Goal: Transaction & Acquisition: Purchase product/service

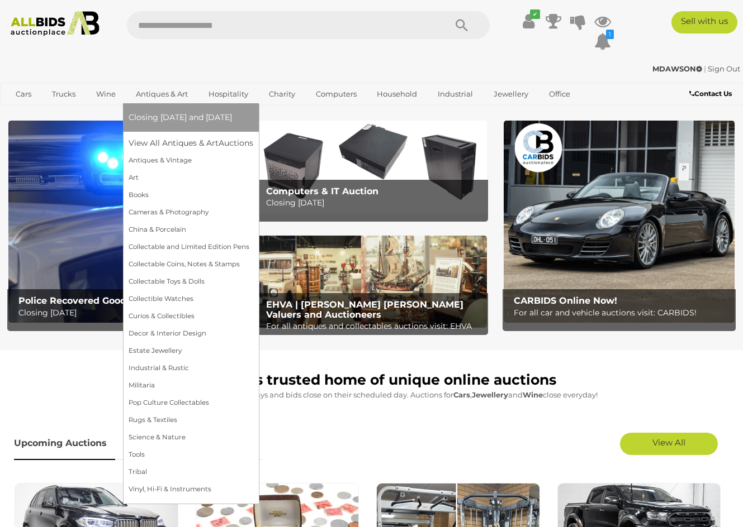
click at [179, 118] on span "Closing [DATE] and [DATE]" at bounding box center [180, 117] width 103 height 10
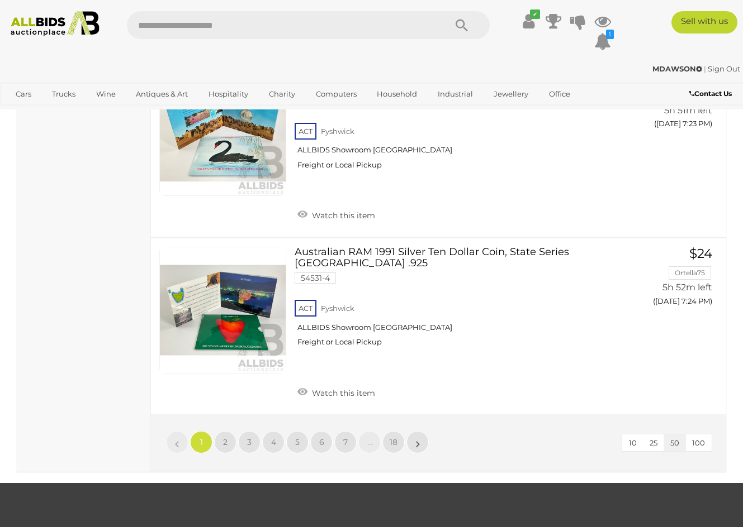
scroll to position [8868, 0]
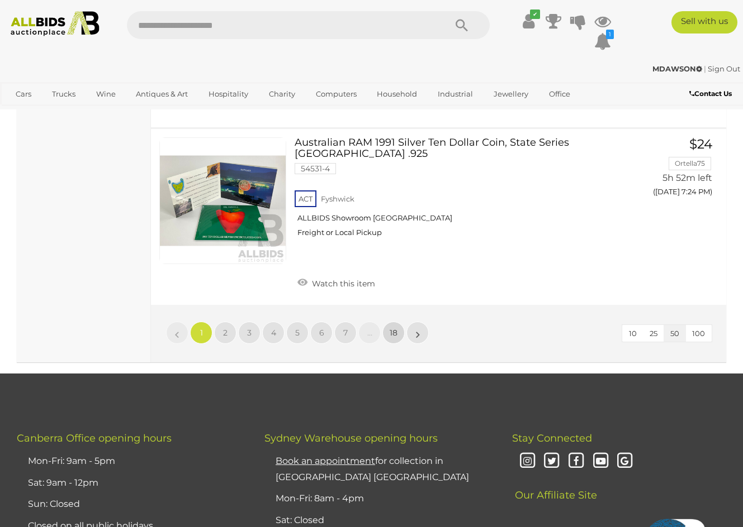
click at [393, 328] on span "18" at bounding box center [393, 333] width 8 height 10
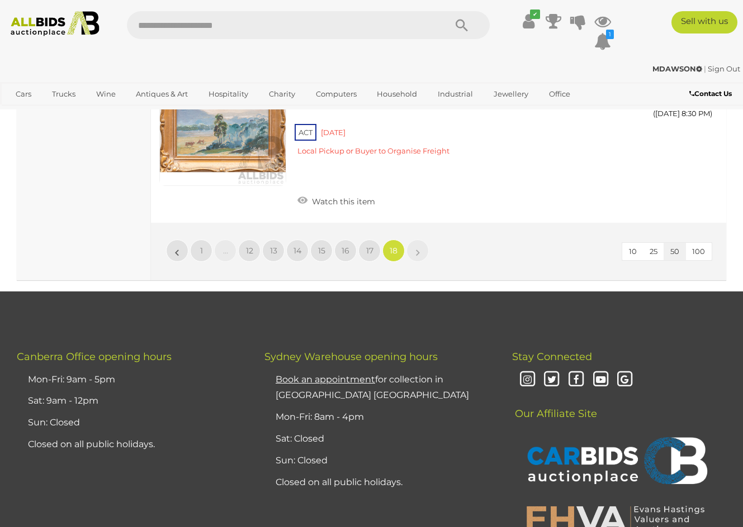
scroll to position [2274, 0]
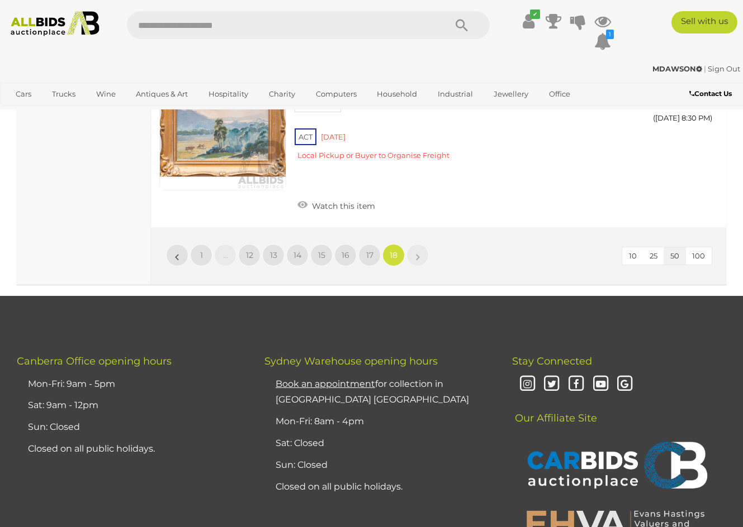
click at [415, 244] on link "»" at bounding box center [417, 255] width 22 height 22
click at [370, 250] on span "17" at bounding box center [369, 255] width 7 height 10
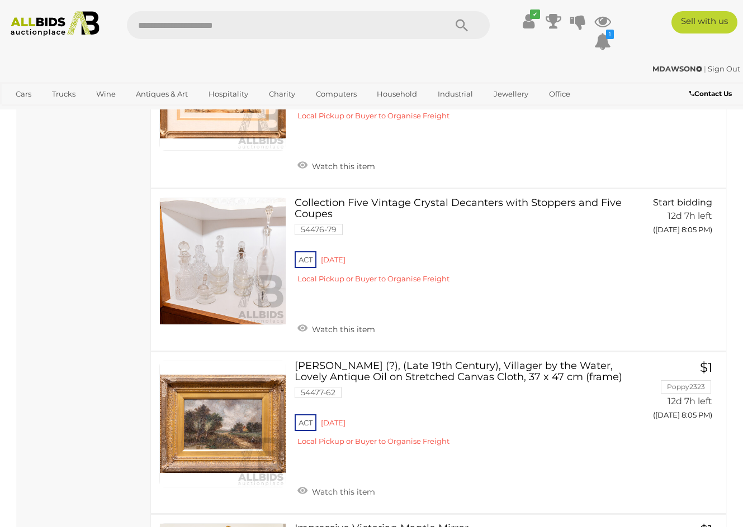
scroll to position [2132, 0]
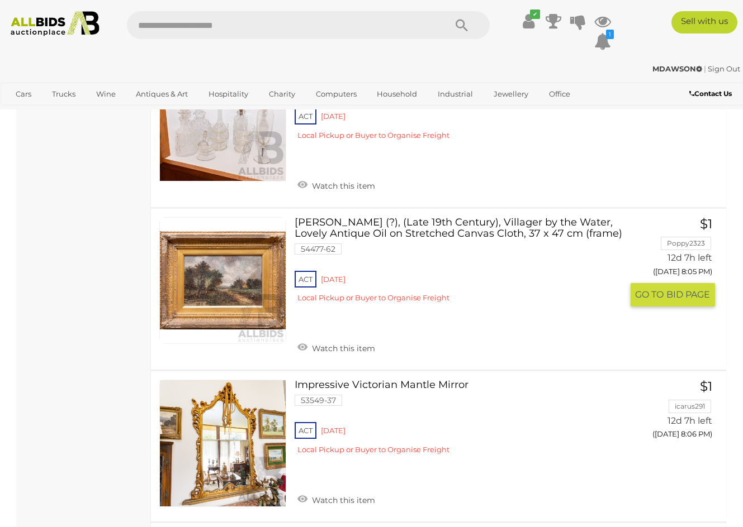
click at [252, 230] on link at bounding box center [222, 280] width 127 height 127
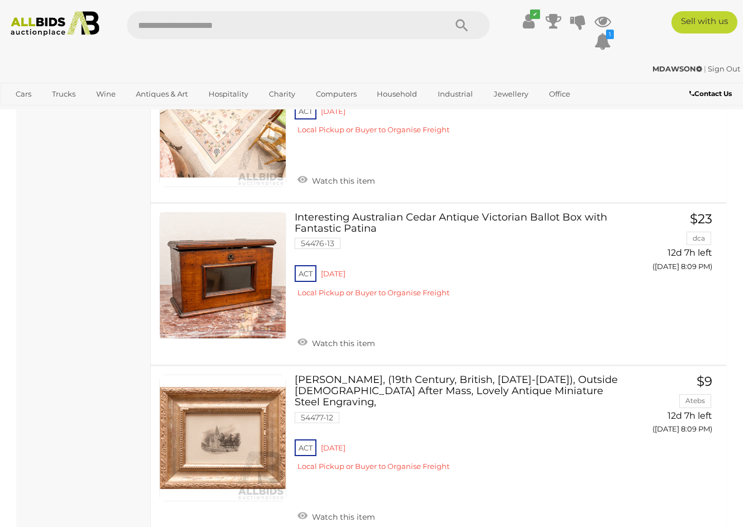
scroll to position [3249, 0]
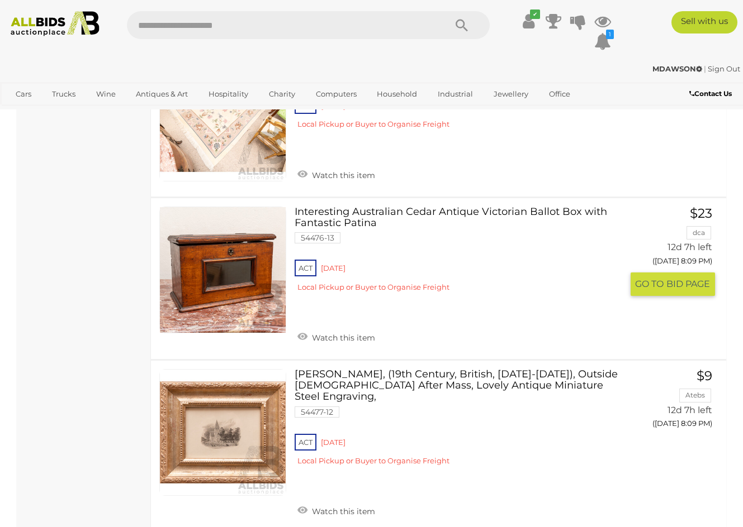
click at [242, 210] on link at bounding box center [222, 270] width 127 height 127
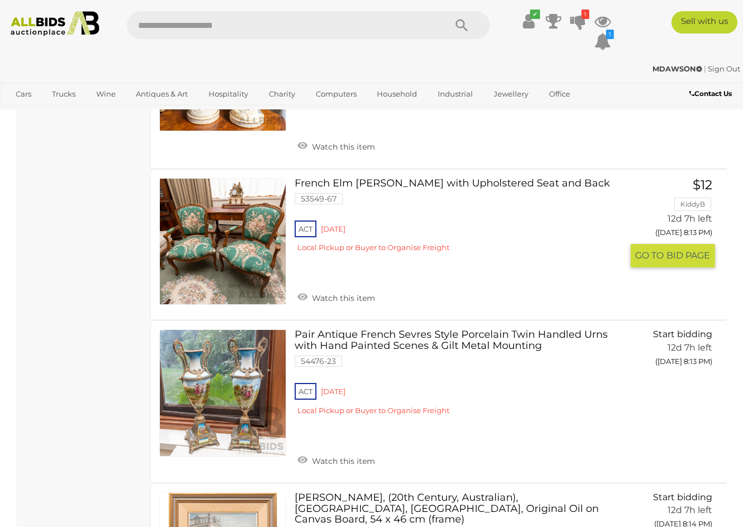
scroll to position [4579, 0]
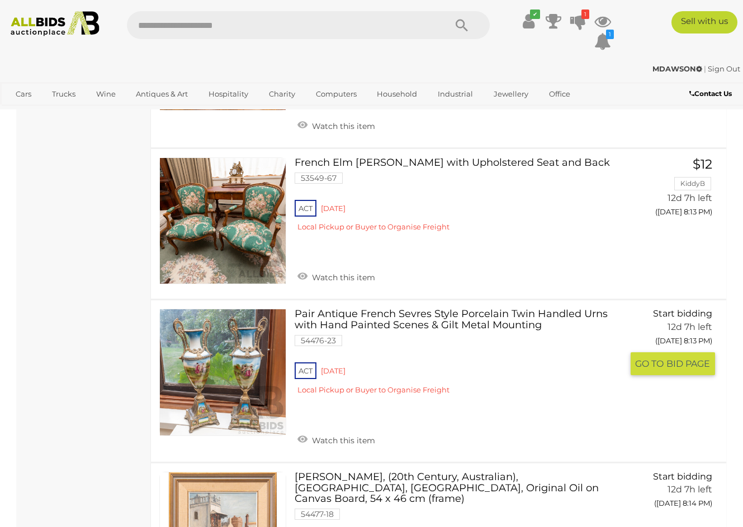
click at [231, 309] on link at bounding box center [222, 372] width 127 height 127
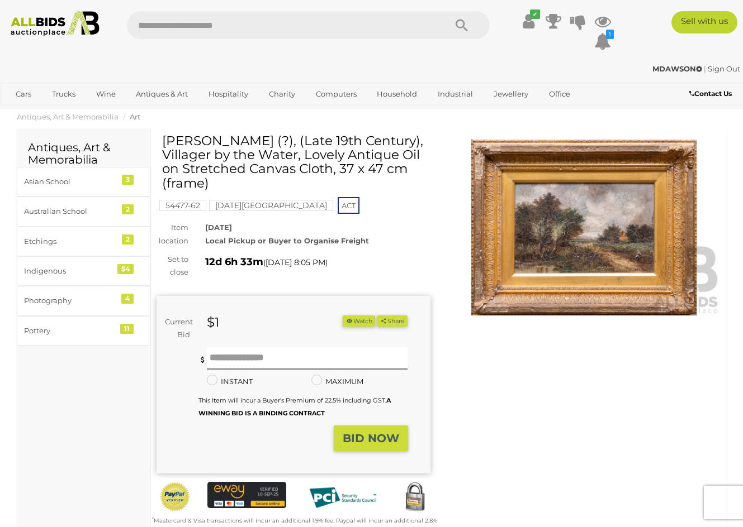
click at [598, 194] on img at bounding box center [584, 228] width 274 height 176
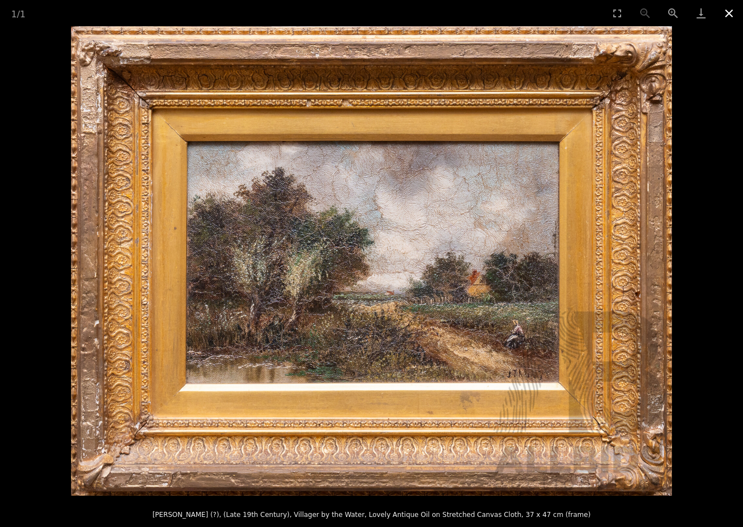
click at [732, 15] on button "Close gallery" at bounding box center [729, 13] width 28 height 26
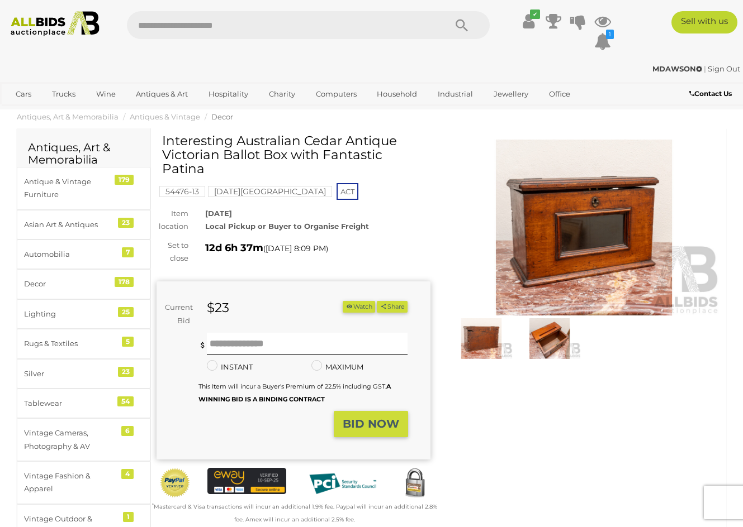
click at [545, 240] on img at bounding box center [584, 228] width 274 height 176
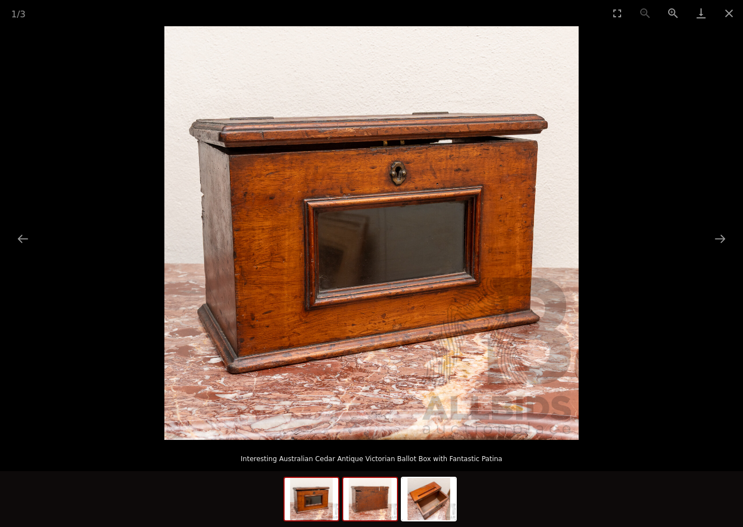
click at [382, 494] on img at bounding box center [370, 499] width 54 height 42
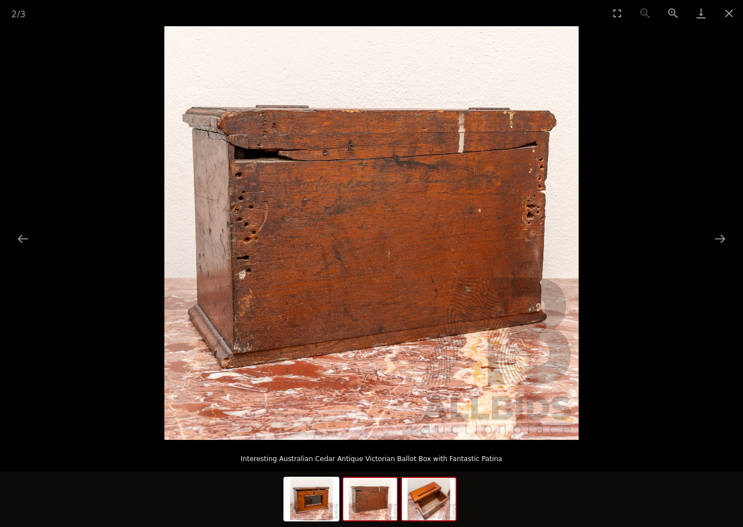
click at [428, 498] on img at bounding box center [429, 499] width 54 height 42
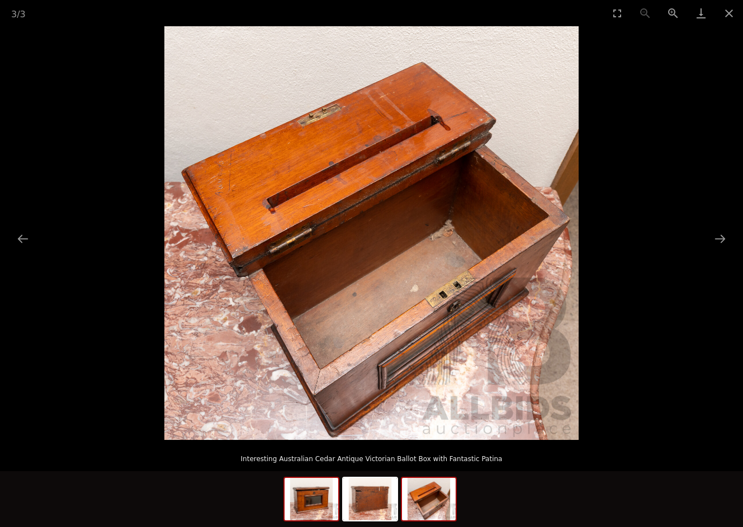
click at [312, 505] on img at bounding box center [311, 499] width 54 height 42
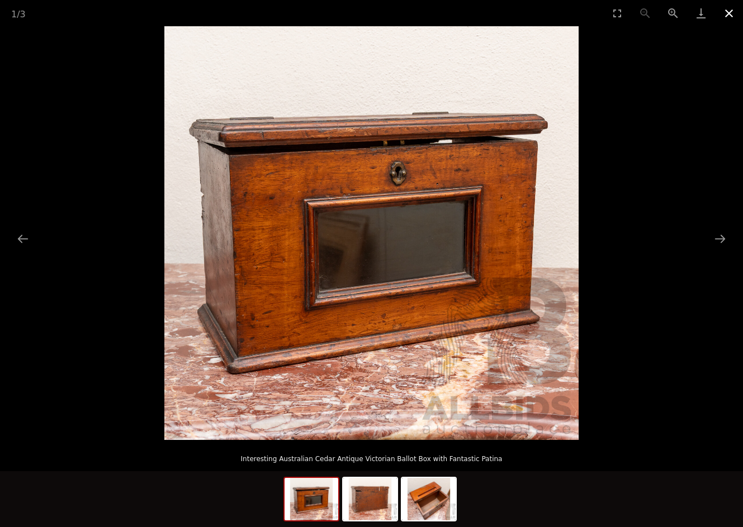
click at [726, 13] on button "Close gallery" at bounding box center [729, 13] width 28 height 26
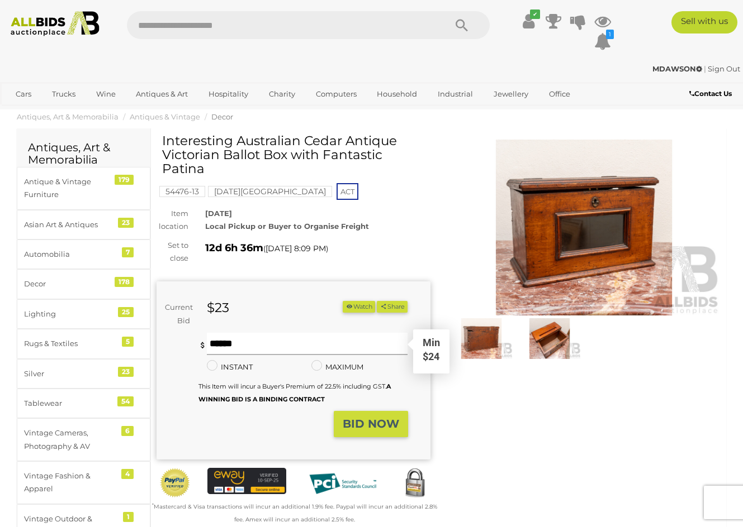
click at [261, 333] on input "text" at bounding box center [307, 344] width 201 height 22
type input "**"
drag, startPoint x: 373, startPoint y: 413, endPoint x: 359, endPoint y: 403, distance: 17.7
click at [373, 417] on strong "BID NOW" at bounding box center [370, 423] width 56 height 13
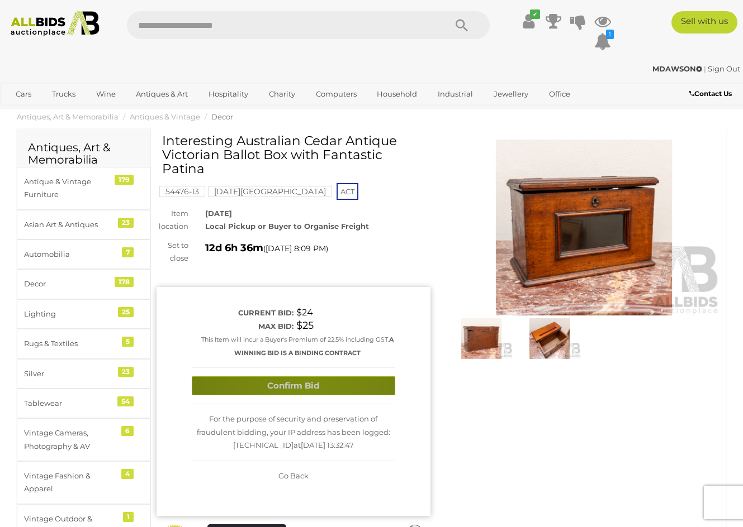
click at [307, 377] on button "Confirm Bid" at bounding box center [293, 387] width 203 height 20
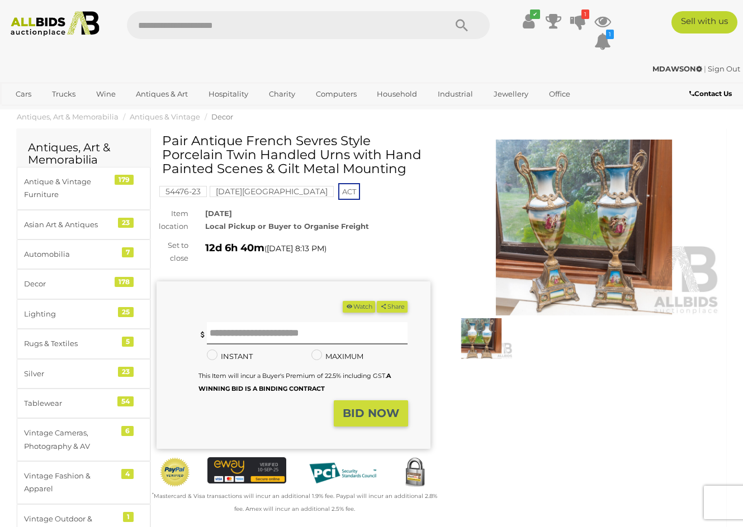
click at [591, 209] on img at bounding box center [584, 228] width 274 height 176
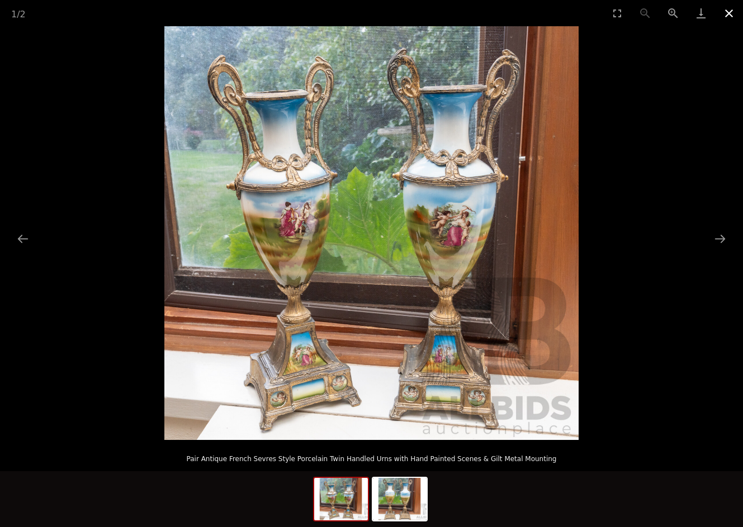
click at [732, 14] on button "Close gallery" at bounding box center [729, 13] width 28 height 26
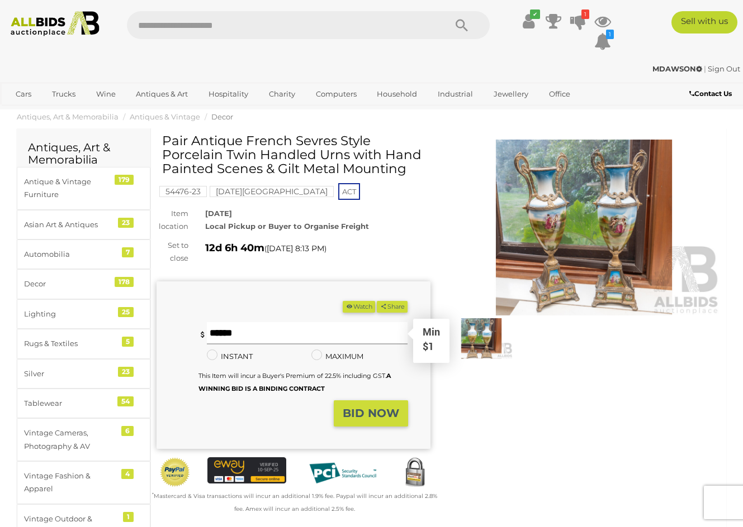
click at [308, 331] on input "text" at bounding box center [307, 333] width 201 height 22
type input "*"
click at [381, 418] on button "BID NOW" at bounding box center [371, 414] width 74 height 26
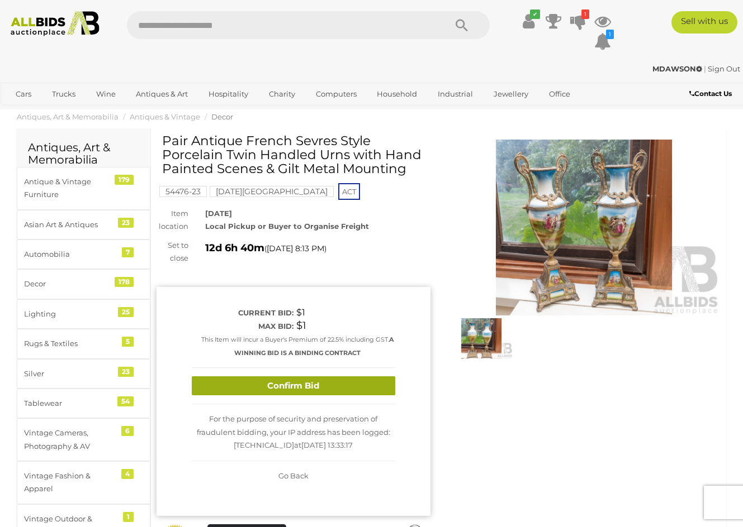
click at [370, 381] on button "Confirm Bid" at bounding box center [293, 387] width 203 height 20
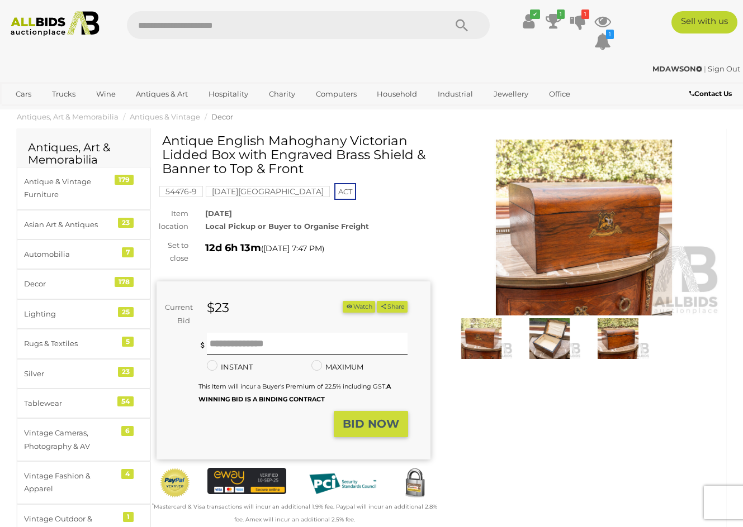
click at [601, 336] on img at bounding box center [617, 338] width 63 height 40
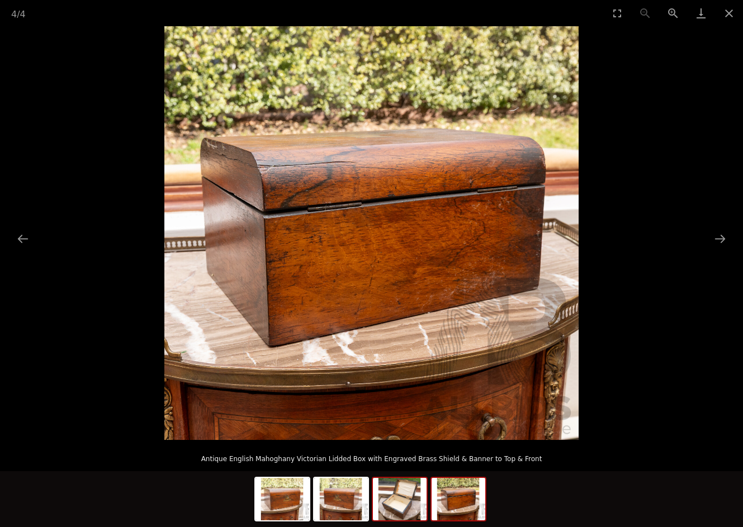
click at [402, 498] on img at bounding box center [400, 499] width 54 height 42
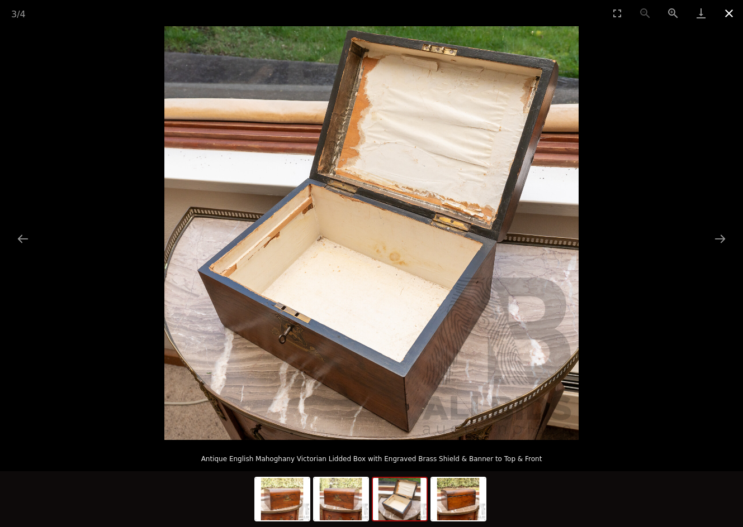
click at [730, 13] on button "Close gallery" at bounding box center [729, 13] width 28 height 26
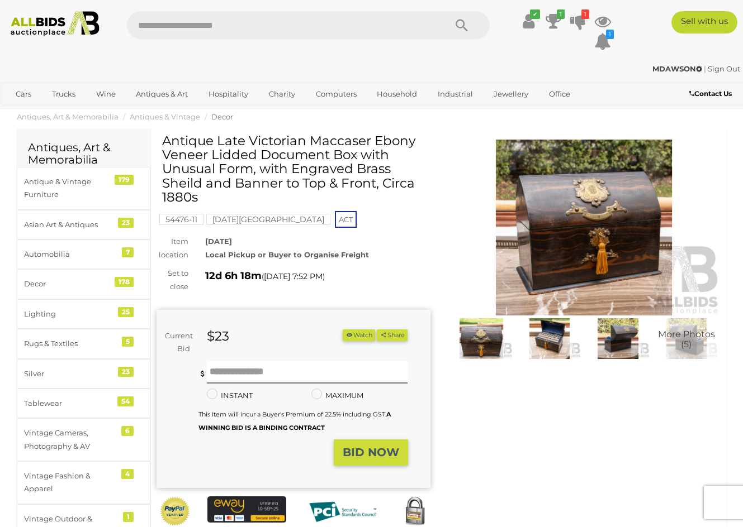
click at [586, 210] on img at bounding box center [584, 228] width 274 height 176
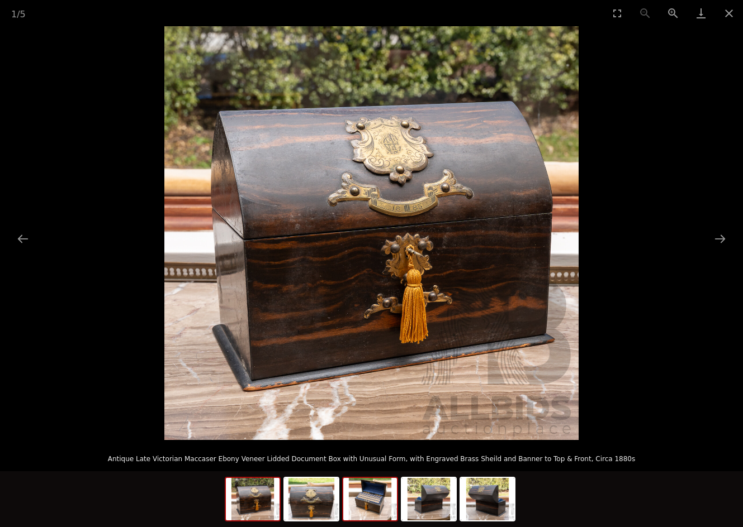
click at [369, 502] on img at bounding box center [370, 499] width 54 height 42
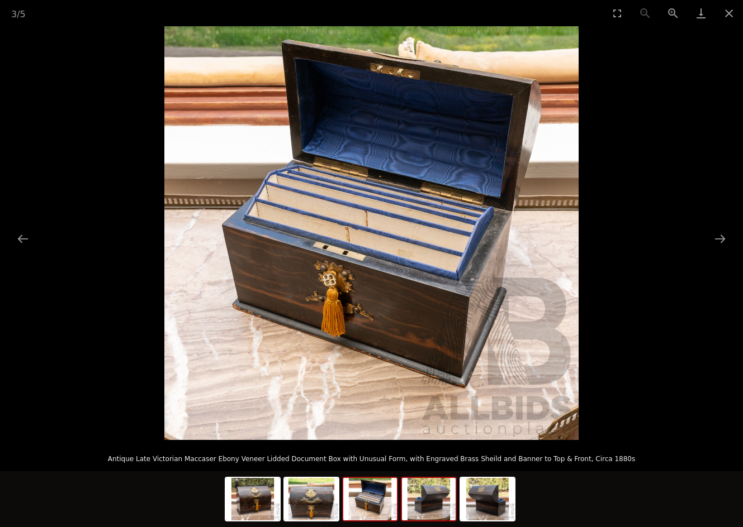
click at [431, 501] on img at bounding box center [429, 499] width 54 height 42
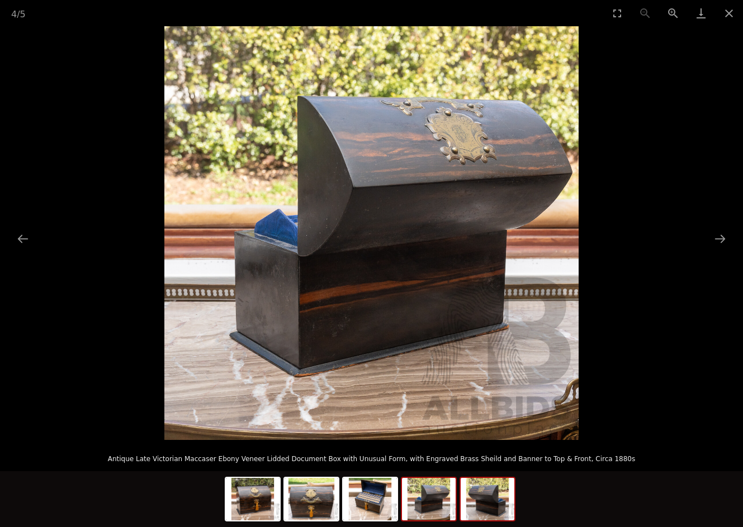
click at [507, 497] on img at bounding box center [487, 499] width 54 height 42
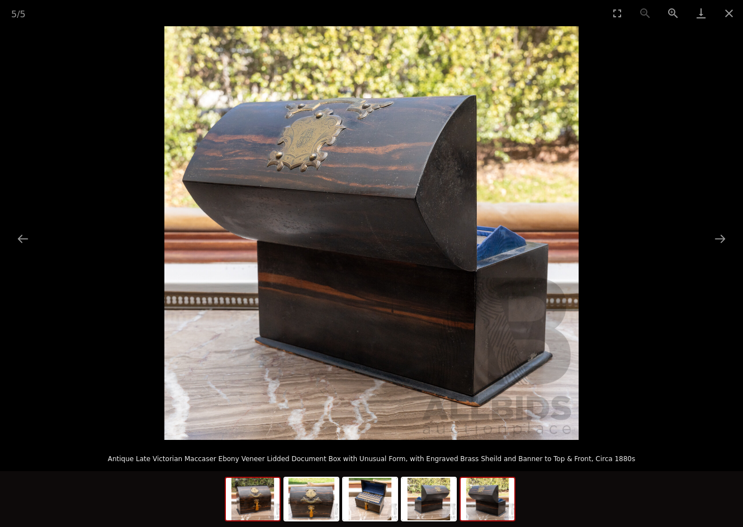
click at [251, 503] on img at bounding box center [253, 499] width 54 height 42
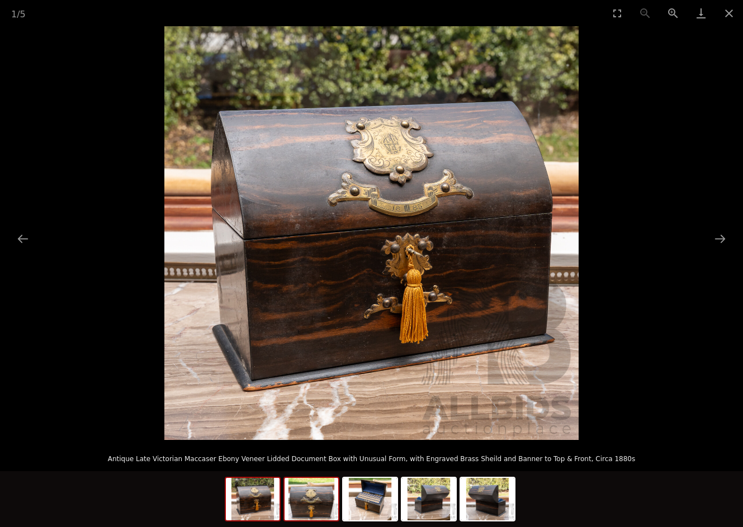
click at [308, 507] on img at bounding box center [311, 499] width 54 height 42
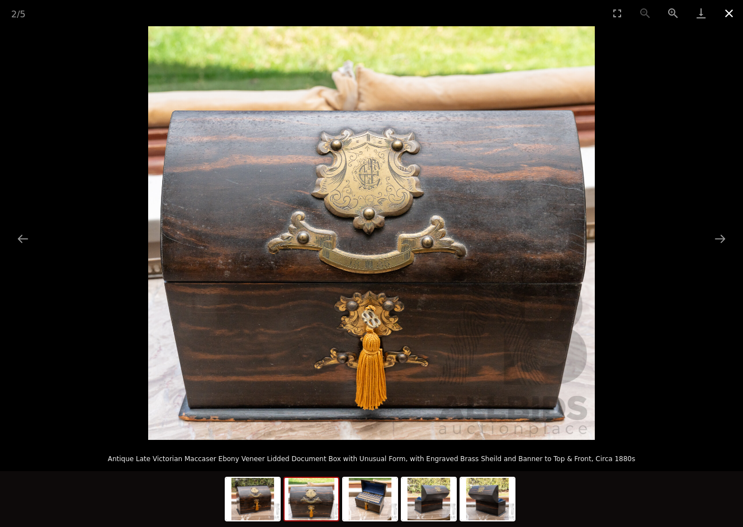
click at [729, 15] on button "Close gallery" at bounding box center [729, 13] width 28 height 26
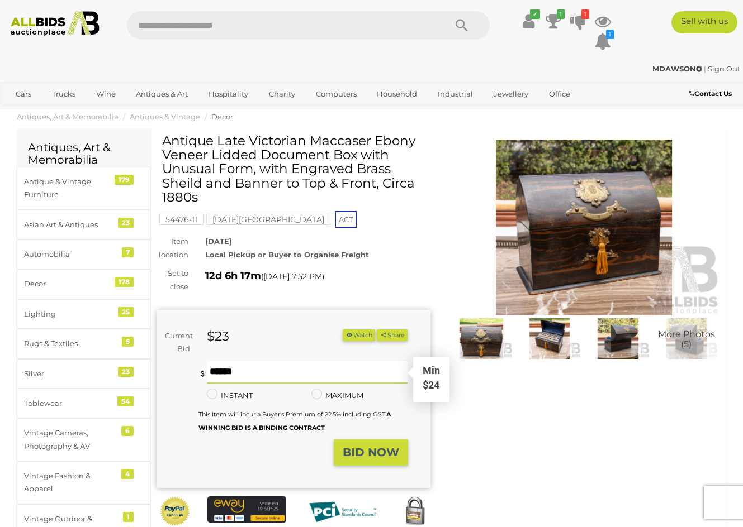
drag, startPoint x: 254, startPoint y: 370, endPoint x: 296, endPoint y: 355, distance: 45.1
click at [256, 370] on input "text" at bounding box center [307, 372] width 201 height 22
type input "**"
click at [358, 451] on strong "BID NOW" at bounding box center [370, 452] width 56 height 13
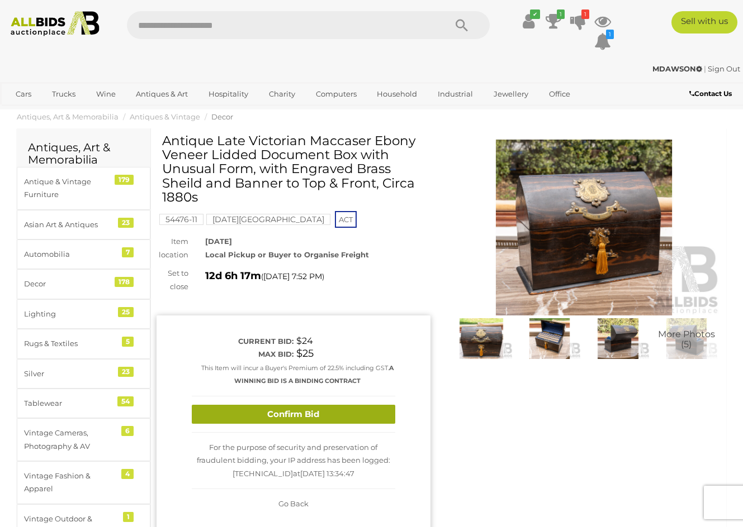
click at [300, 410] on button "Confirm Bid" at bounding box center [293, 415] width 203 height 20
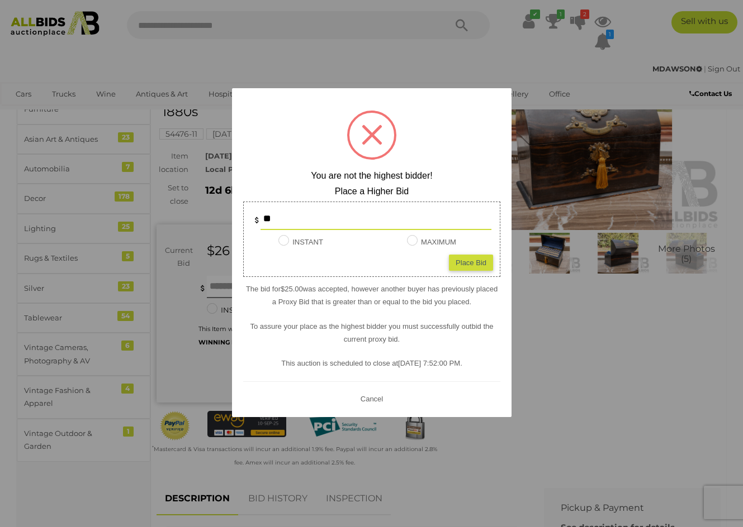
scroll to position [84, 0]
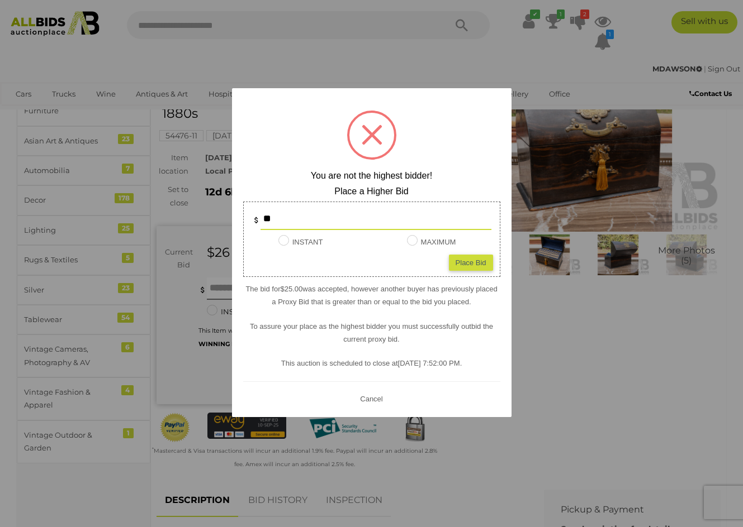
click at [593, 354] on div at bounding box center [371, 263] width 743 height 527
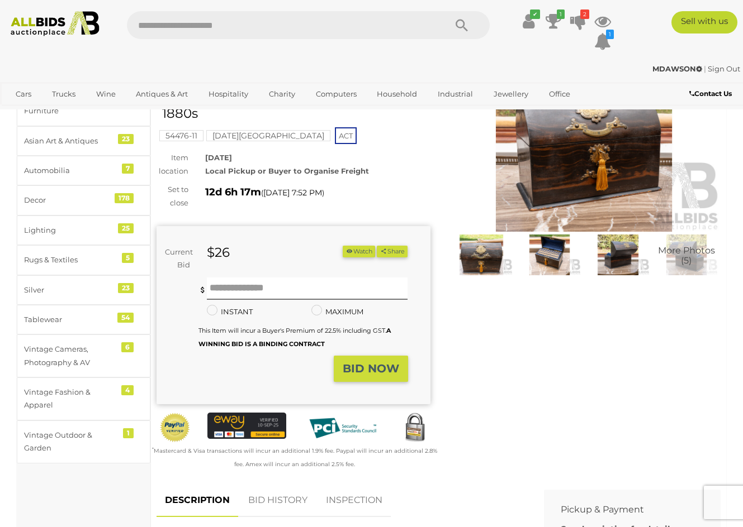
click at [356, 251] on button "Watch" at bounding box center [358, 252] width 32 height 12
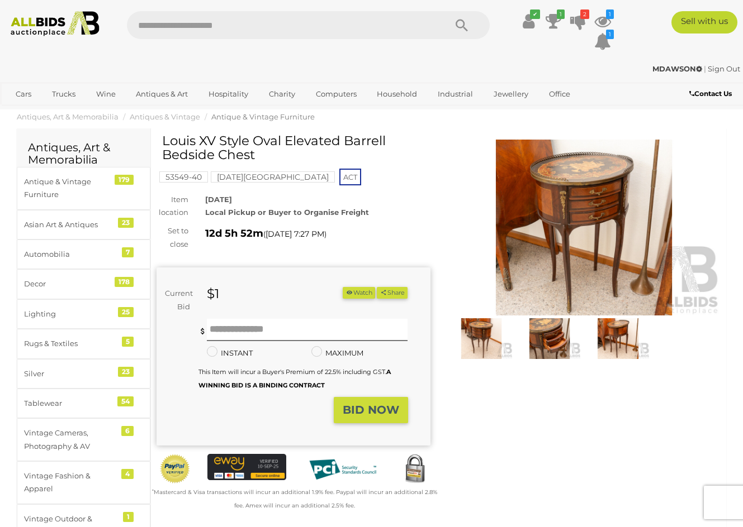
click at [575, 239] on img at bounding box center [584, 228] width 274 height 176
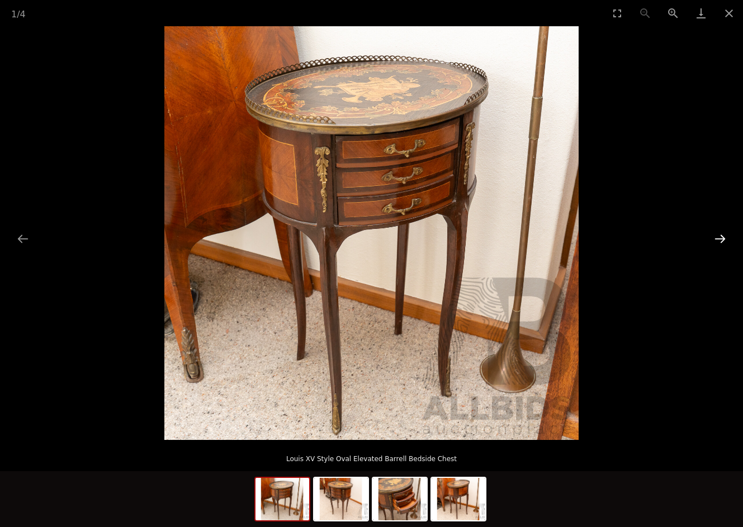
click at [721, 239] on button "Next slide" at bounding box center [719, 239] width 23 height 22
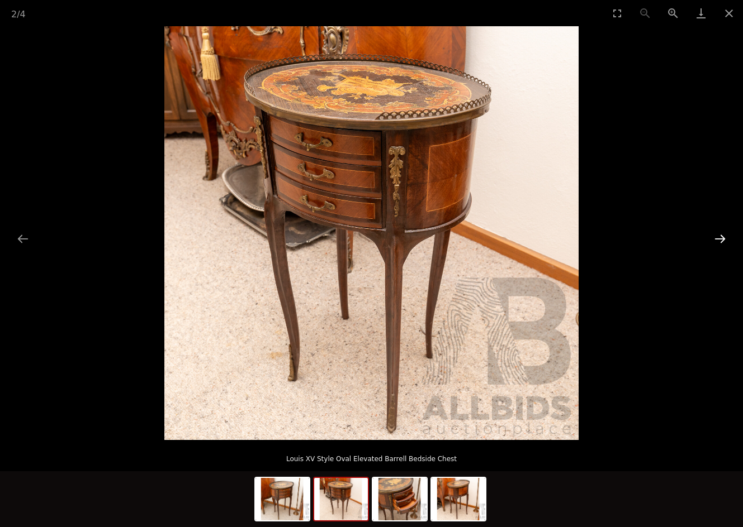
click at [721, 239] on button "Next slide" at bounding box center [719, 239] width 23 height 22
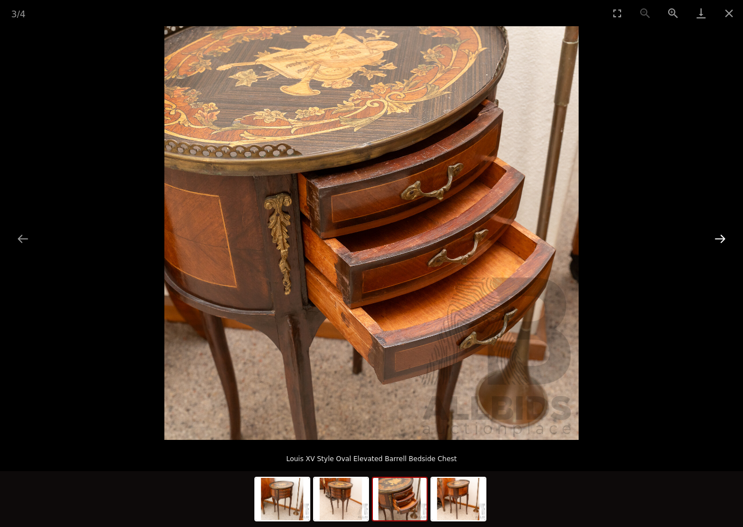
click at [721, 239] on button "Next slide" at bounding box center [719, 239] width 23 height 22
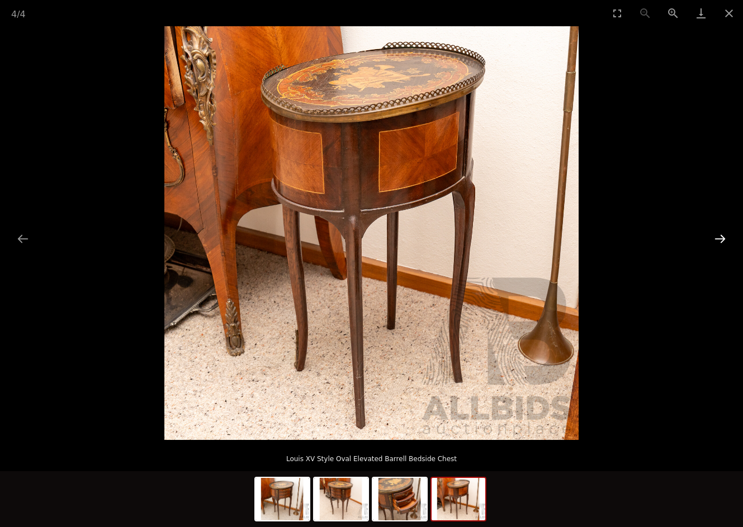
click at [721, 239] on button "Next slide" at bounding box center [719, 239] width 23 height 22
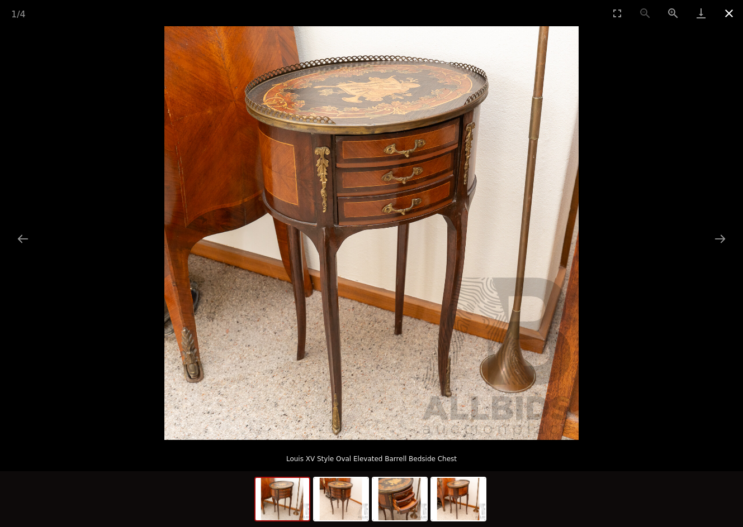
click at [727, 11] on button "Close gallery" at bounding box center [729, 13] width 28 height 26
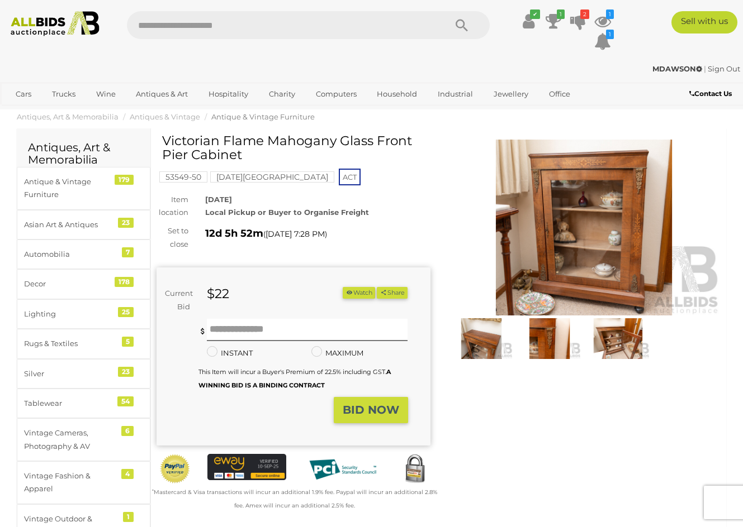
click at [583, 226] on img at bounding box center [584, 228] width 274 height 176
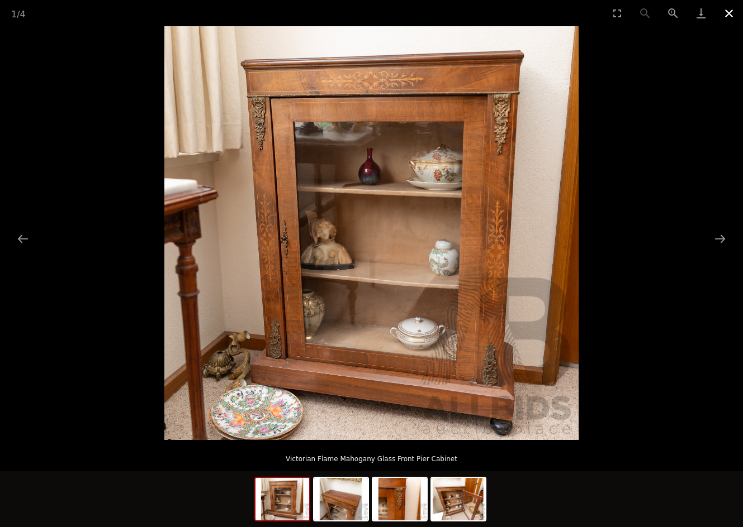
click at [726, 16] on button "Close gallery" at bounding box center [729, 13] width 28 height 26
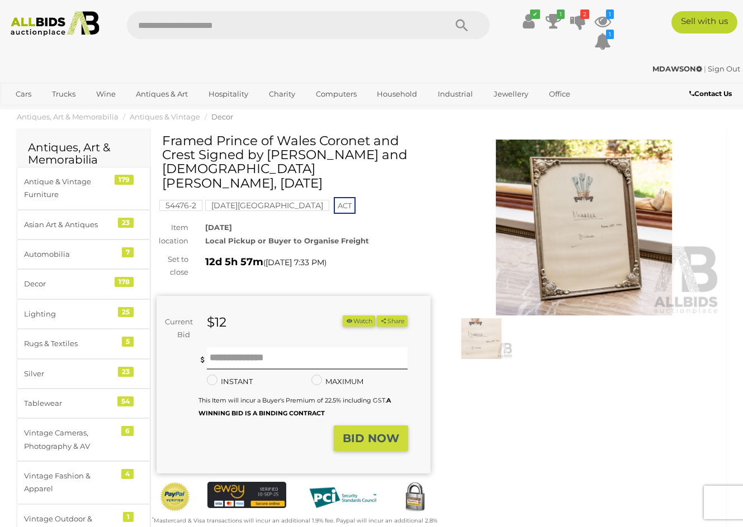
click at [586, 234] on img at bounding box center [584, 228] width 274 height 176
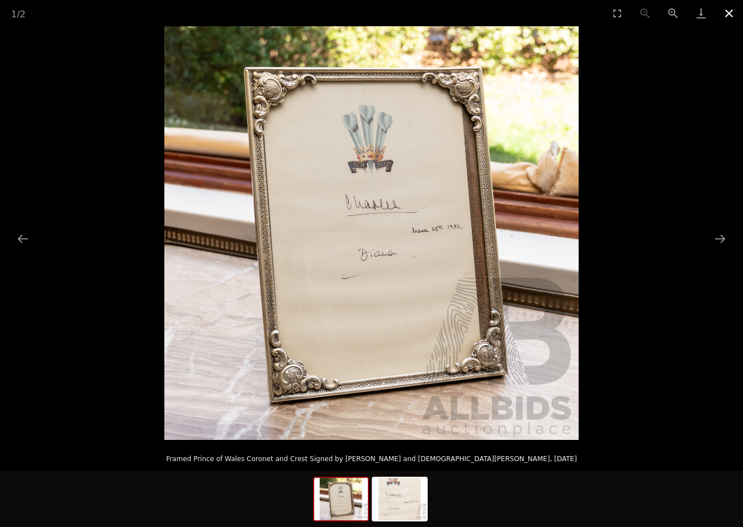
click at [728, 15] on button "Close gallery" at bounding box center [729, 13] width 28 height 26
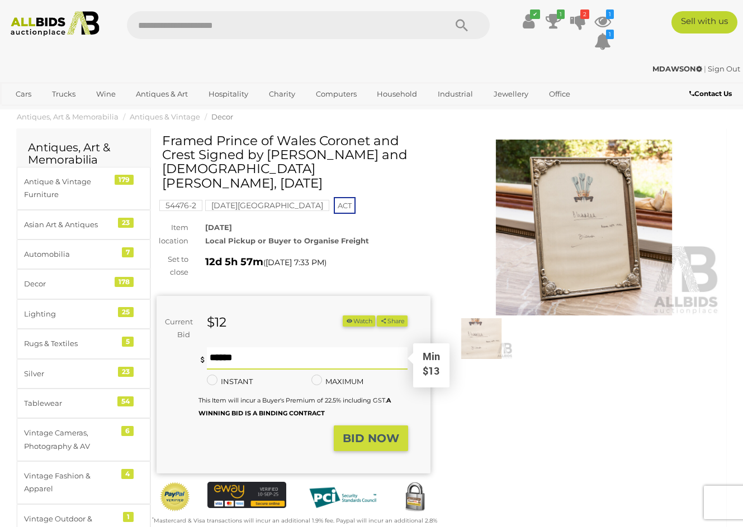
click at [255, 348] on input "text" at bounding box center [307, 359] width 201 height 22
type input "**"
click at [378, 432] on strong "BID NOW" at bounding box center [370, 438] width 56 height 13
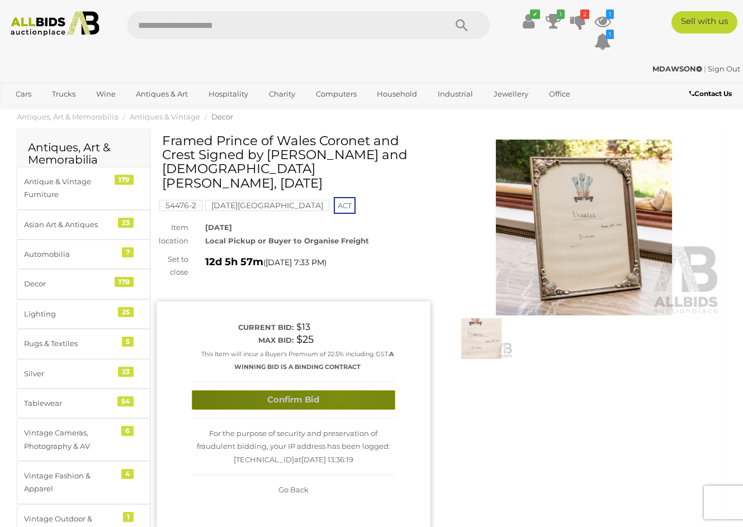
click at [339, 391] on button "Confirm Bid" at bounding box center [293, 401] width 203 height 20
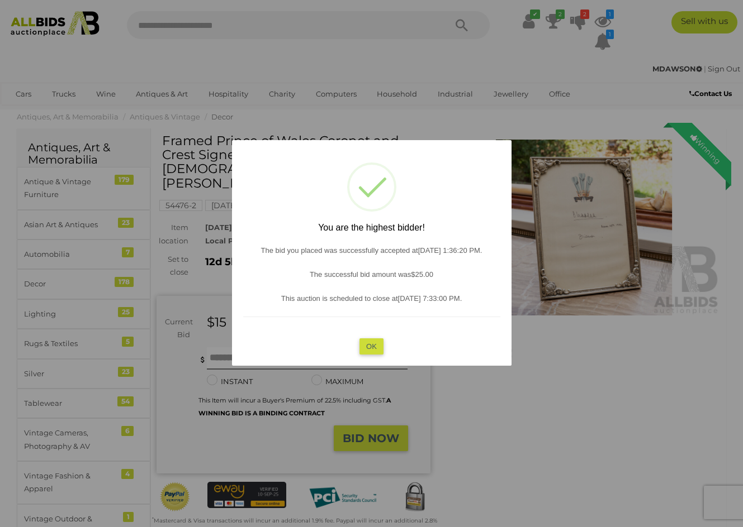
click at [376, 342] on button "OK" at bounding box center [371, 347] width 24 height 16
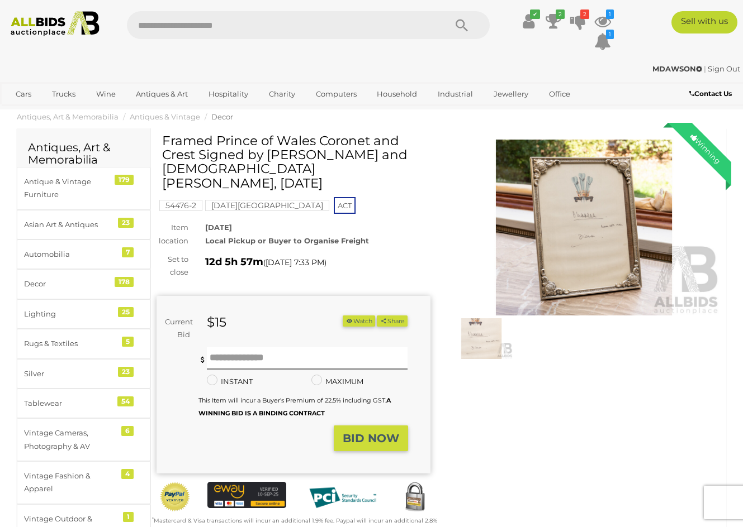
click at [353, 316] on button "Watch" at bounding box center [358, 322] width 32 height 12
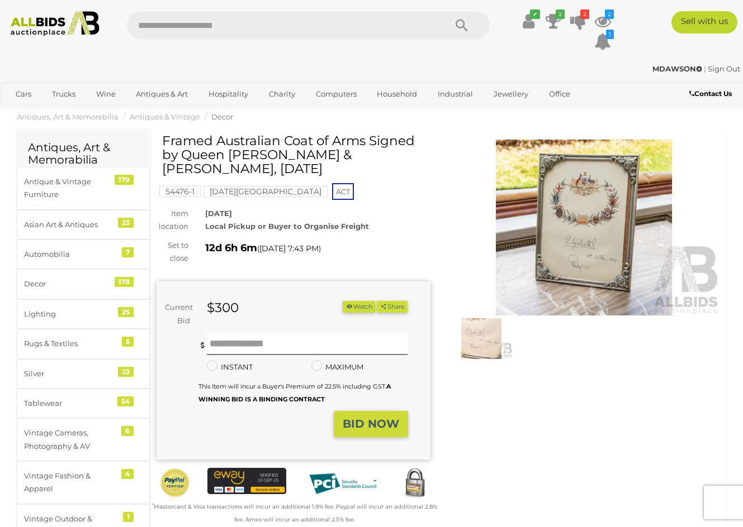
click at [563, 260] on img at bounding box center [584, 228] width 274 height 176
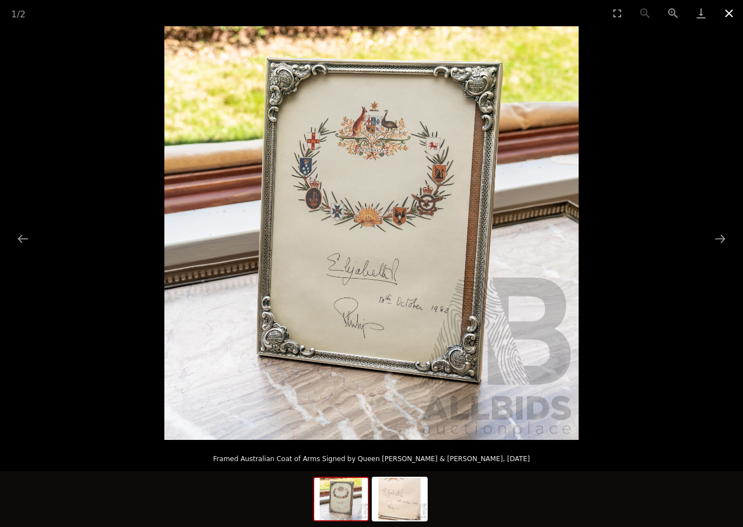
click at [727, 13] on button "Close gallery" at bounding box center [729, 13] width 28 height 26
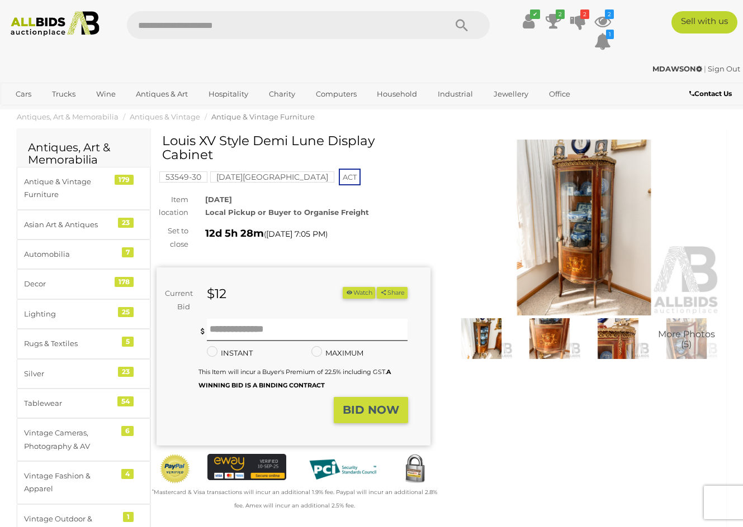
click at [566, 231] on img at bounding box center [584, 228] width 274 height 176
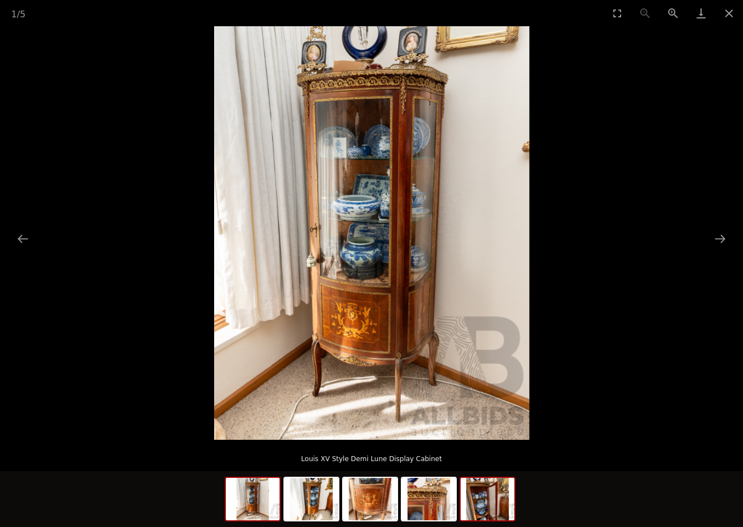
click at [489, 507] on img at bounding box center [487, 499] width 54 height 42
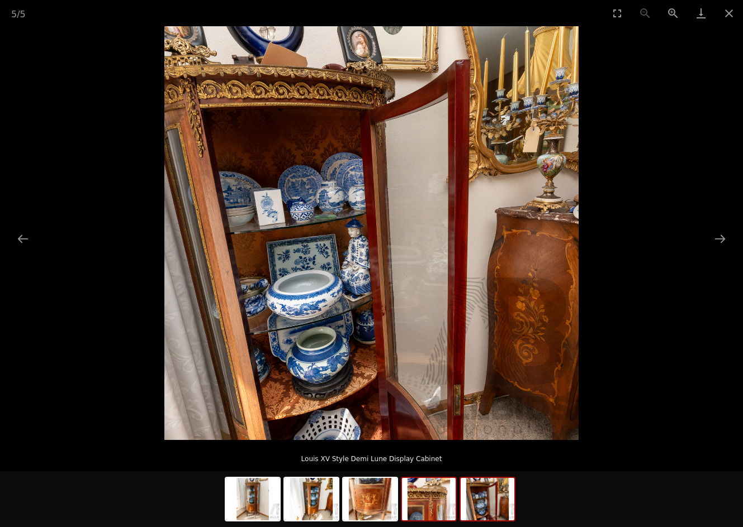
click at [444, 504] on img at bounding box center [429, 499] width 54 height 42
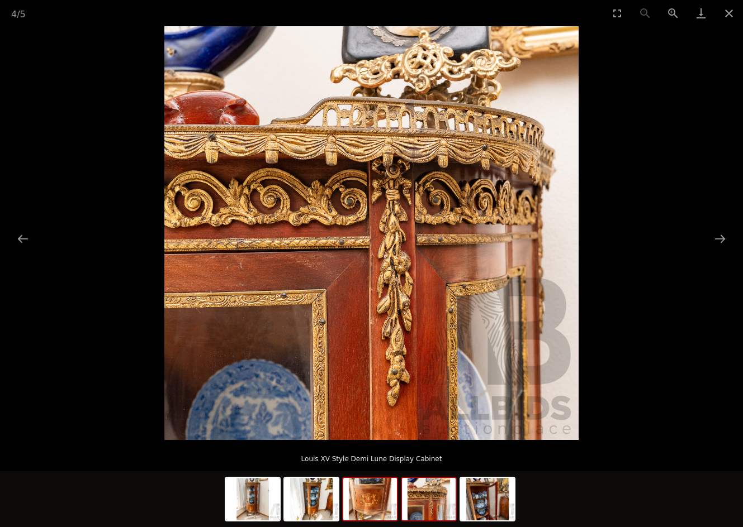
click at [375, 505] on img at bounding box center [370, 499] width 54 height 42
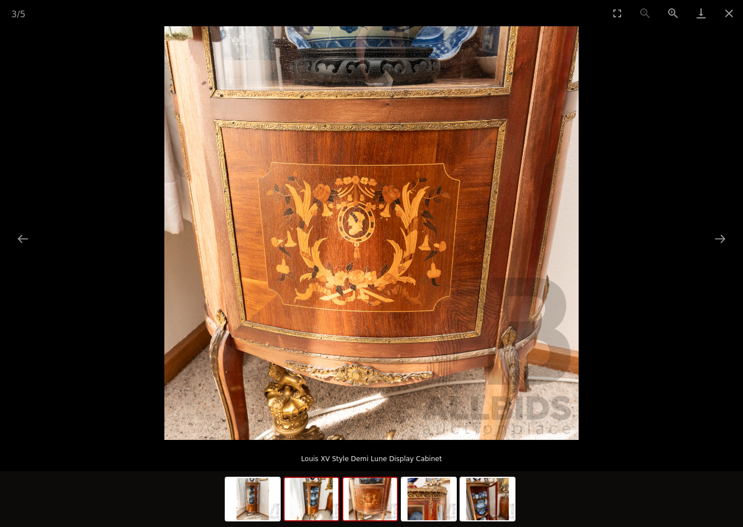
click at [320, 509] on img at bounding box center [311, 499] width 54 height 42
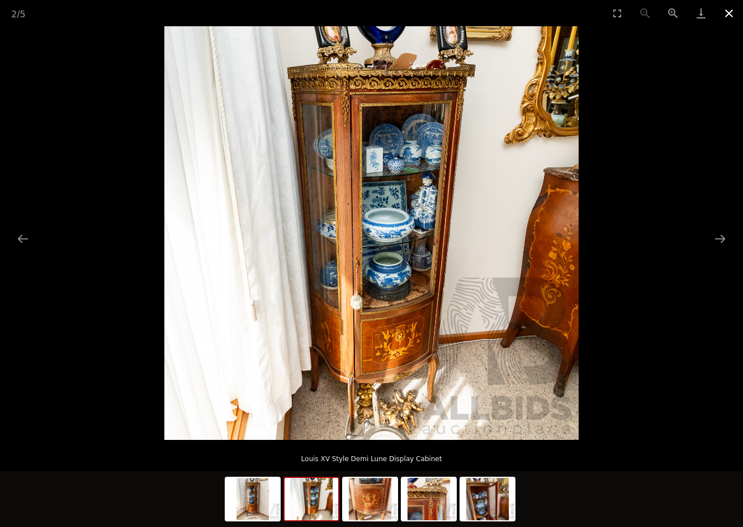
click at [727, 15] on button "Close gallery" at bounding box center [729, 13] width 28 height 26
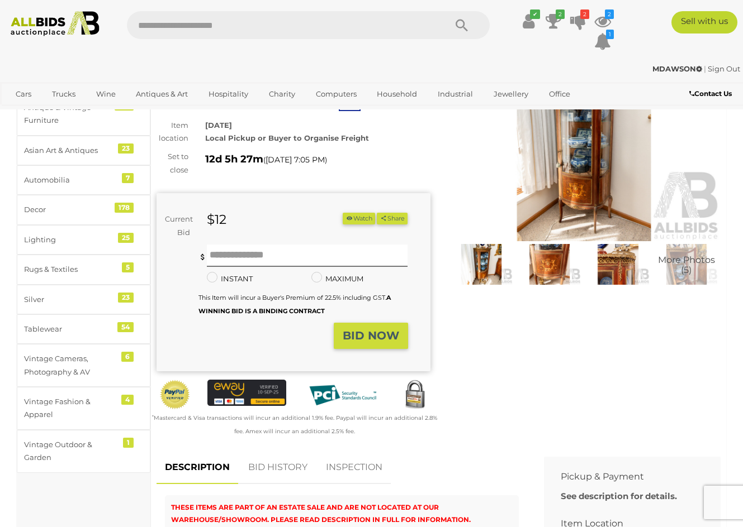
scroll to position [61, 0]
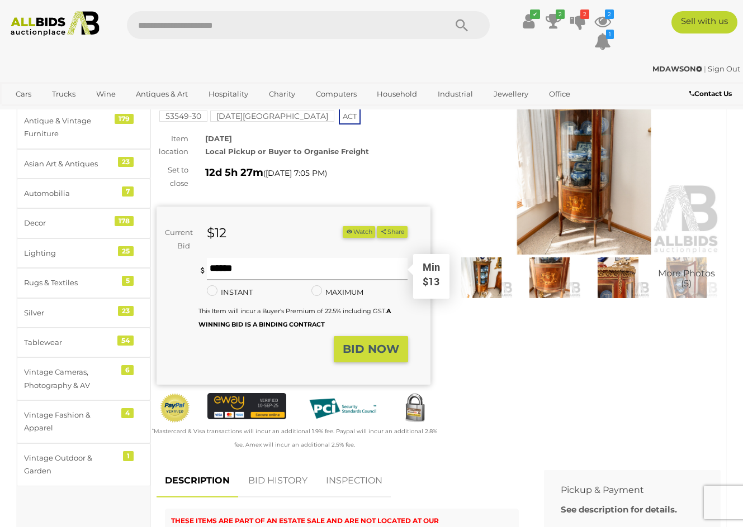
click at [282, 270] on input "text" at bounding box center [307, 269] width 201 height 22
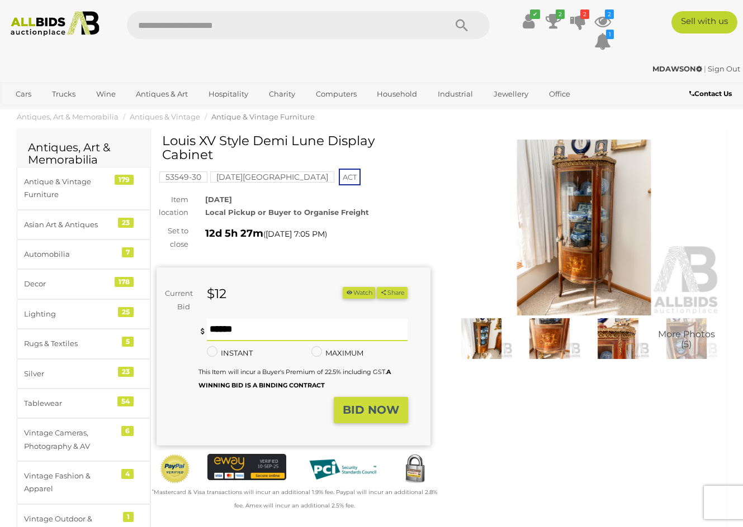
scroll to position [0, 0]
drag, startPoint x: 241, startPoint y: 327, endPoint x: 279, endPoint y: 311, distance: 40.8
click at [242, 327] on input "text" at bounding box center [307, 330] width 201 height 22
type input "**"
click at [377, 412] on strong "BID NOW" at bounding box center [370, 409] width 56 height 13
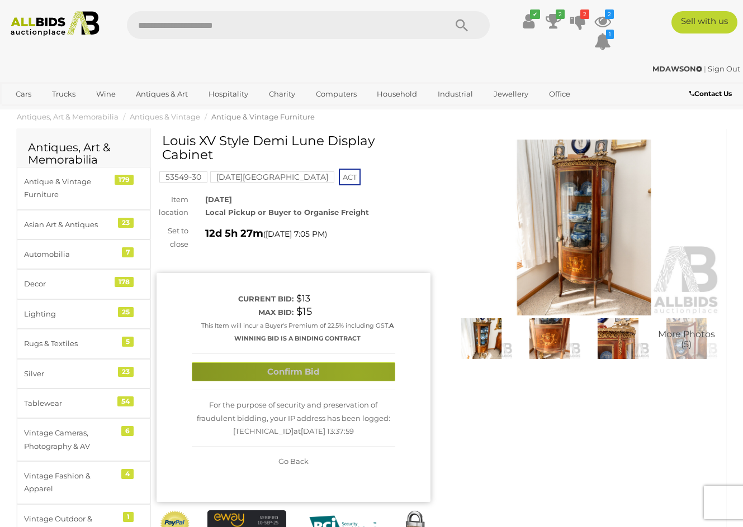
drag, startPoint x: 357, startPoint y: 371, endPoint x: 531, endPoint y: 341, distance: 176.3
click at [357, 371] on button "Confirm Bid" at bounding box center [293, 373] width 203 height 20
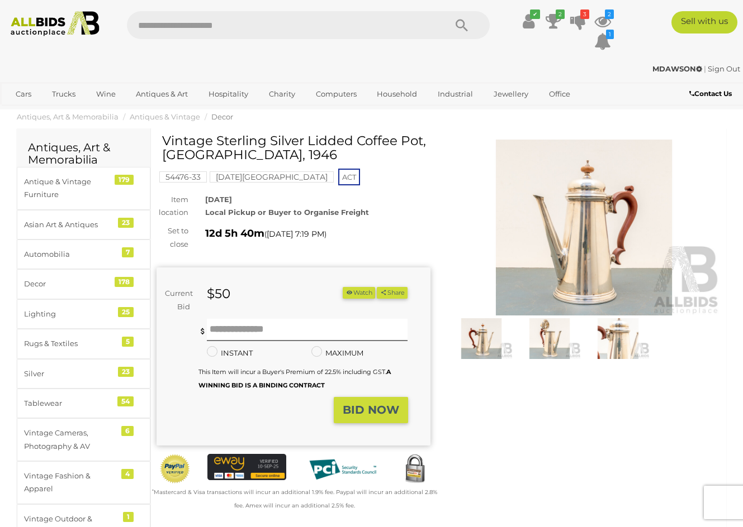
click at [620, 250] on img at bounding box center [584, 228] width 274 height 176
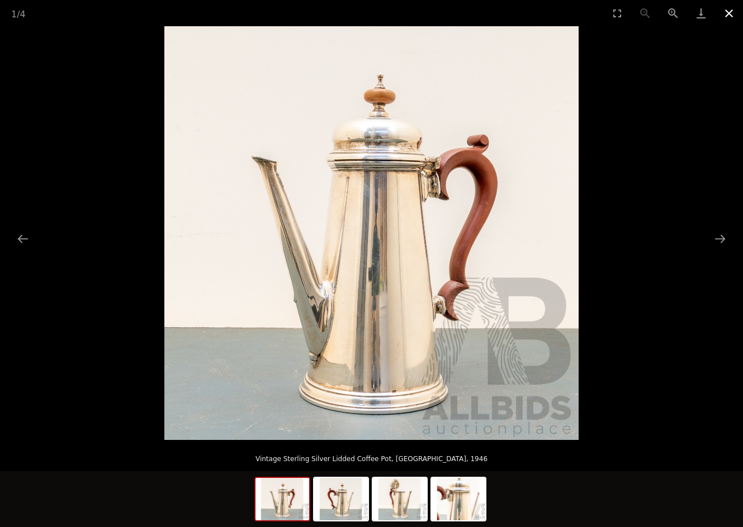
click at [729, 16] on button "Close gallery" at bounding box center [729, 13] width 28 height 26
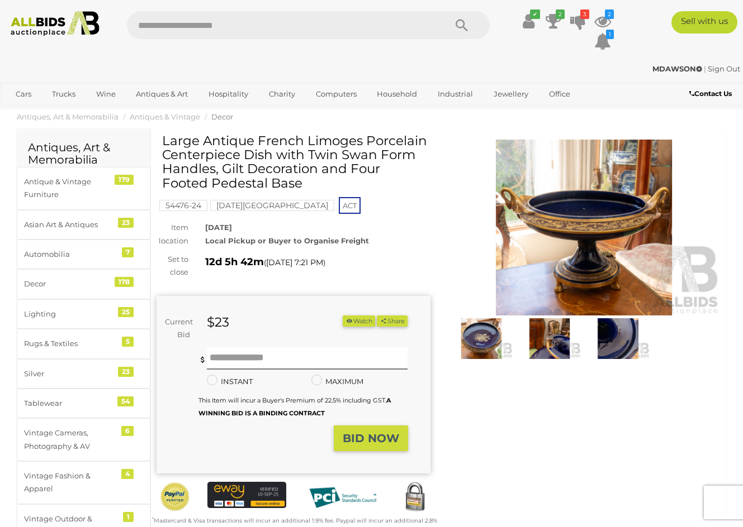
click at [579, 232] on img at bounding box center [584, 228] width 274 height 176
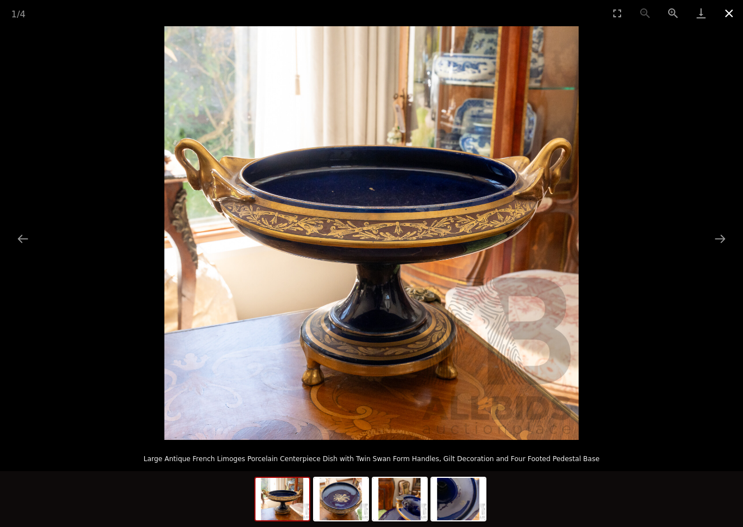
click at [731, 15] on button "Close gallery" at bounding box center [729, 13] width 28 height 26
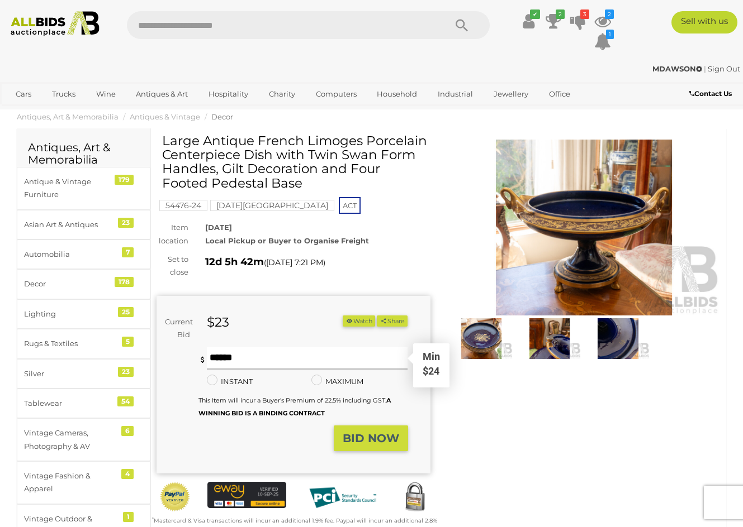
click at [273, 351] on input "text" at bounding box center [307, 359] width 201 height 22
type input "**"
click at [378, 432] on strong "BID NOW" at bounding box center [370, 438] width 56 height 13
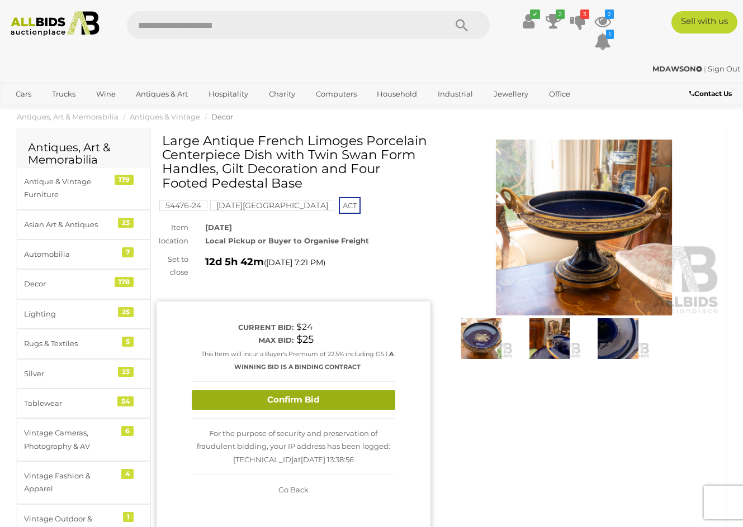
click at [350, 402] on button "Confirm Bid" at bounding box center [293, 401] width 203 height 20
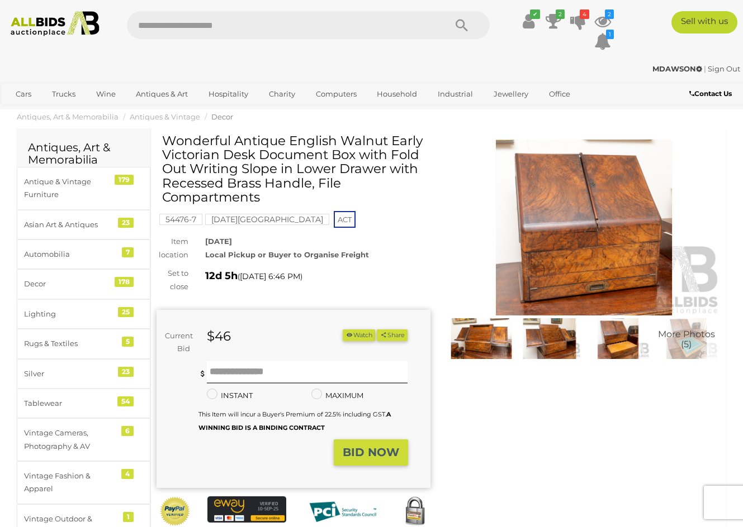
click at [605, 236] on img at bounding box center [584, 228] width 274 height 176
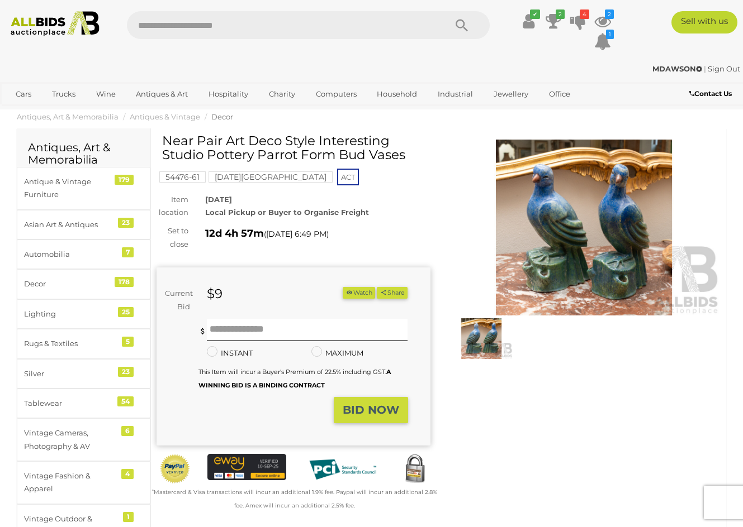
click at [642, 228] on img at bounding box center [584, 228] width 274 height 176
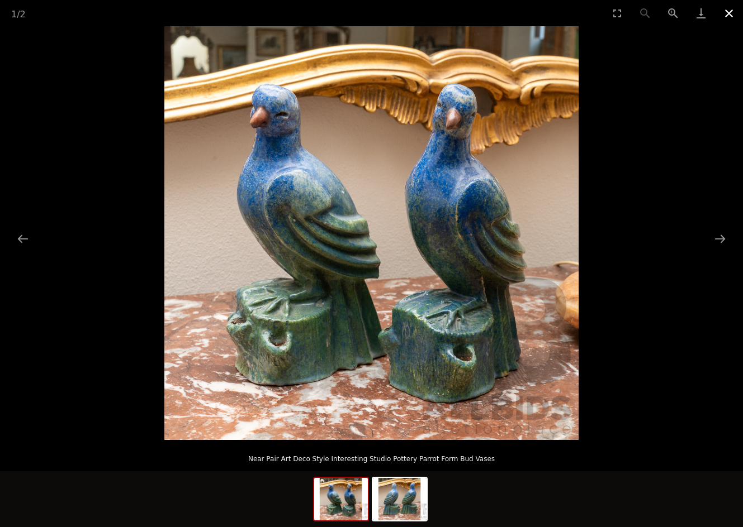
click at [730, 12] on button "Close gallery" at bounding box center [729, 13] width 28 height 26
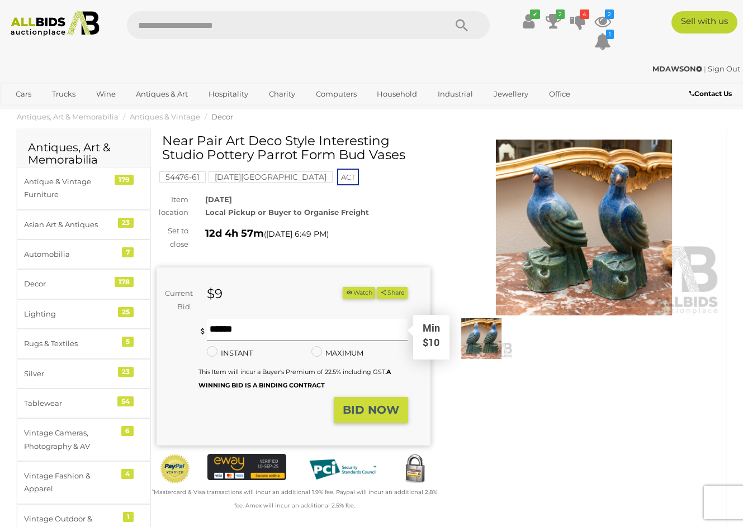
click at [245, 328] on input "text" at bounding box center [307, 330] width 201 height 22
type input "**"
click at [357, 410] on strong "BID NOW" at bounding box center [370, 409] width 56 height 13
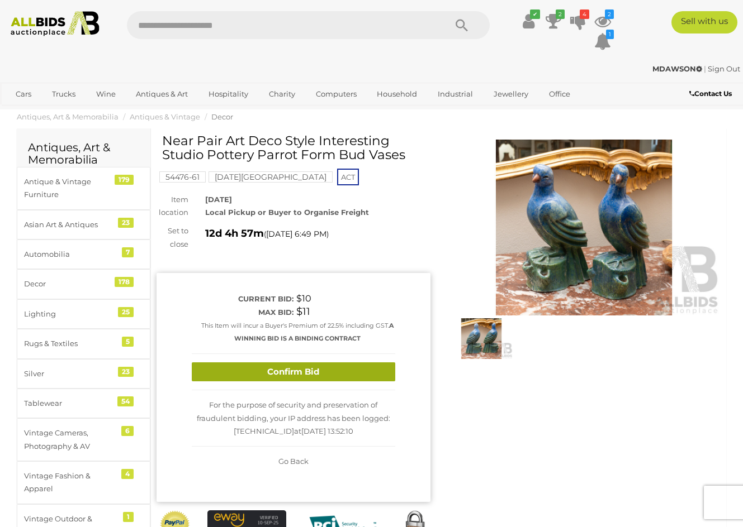
click at [335, 368] on button "Confirm Bid" at bounding box center [293, 373] width 203 height 20
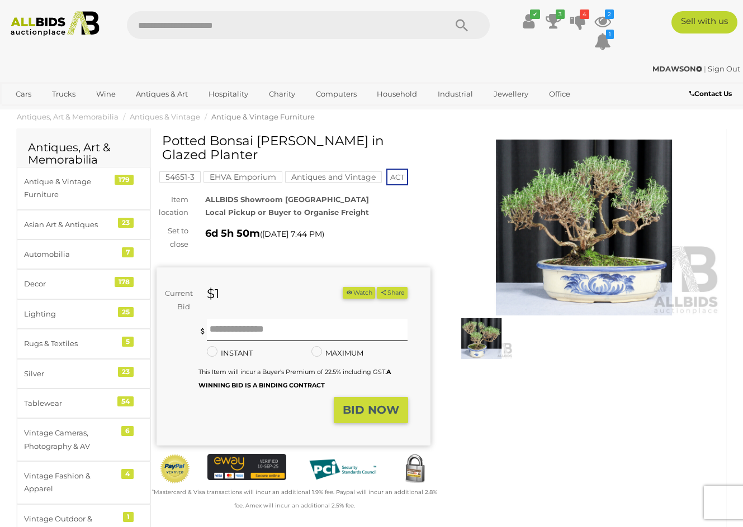
click at [578, 227] on img at bounding box center [584, 228] width 274 height 176
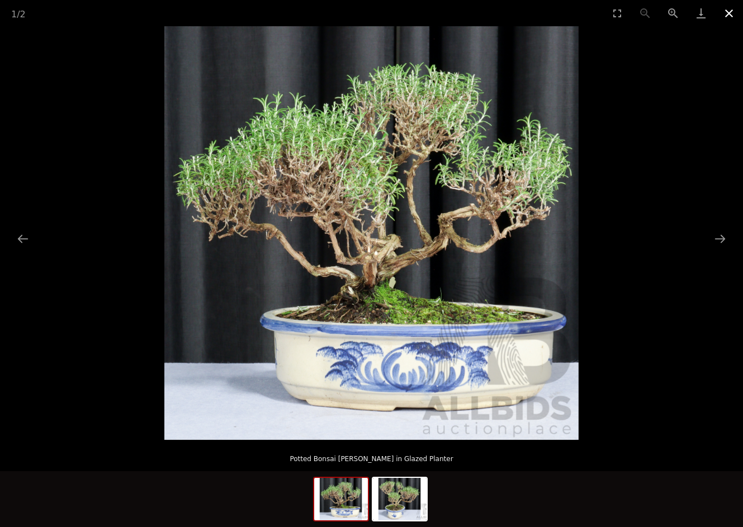
click at [727, 13] on button "Close gallery" at bounding box center [729, 13] width 28 height 26
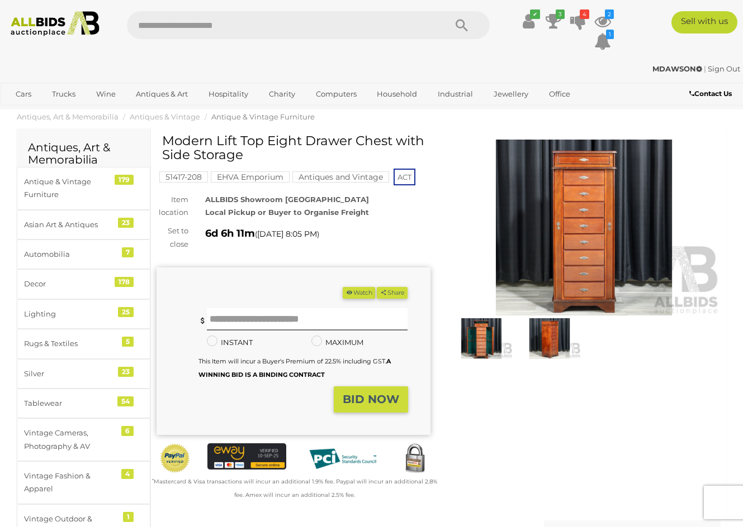
click at [565, 239] on img at bounding box center [584, 228] width 274 height 176
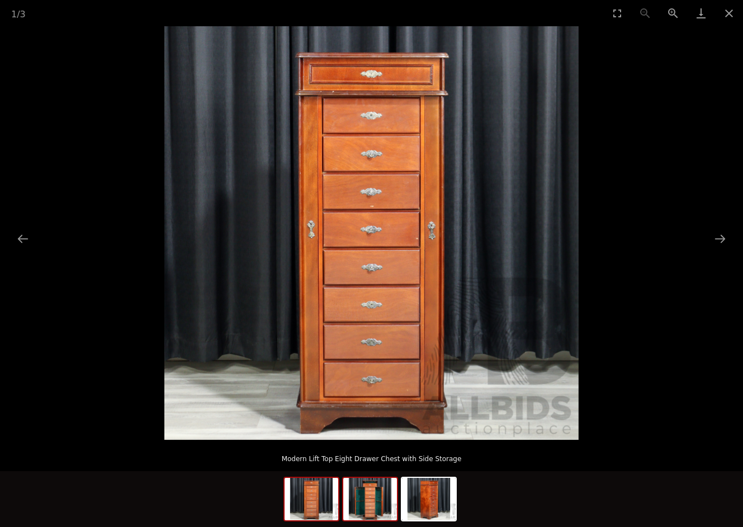
click at [373, 500] on img at bounding box center [370, 499] width 54 height 42
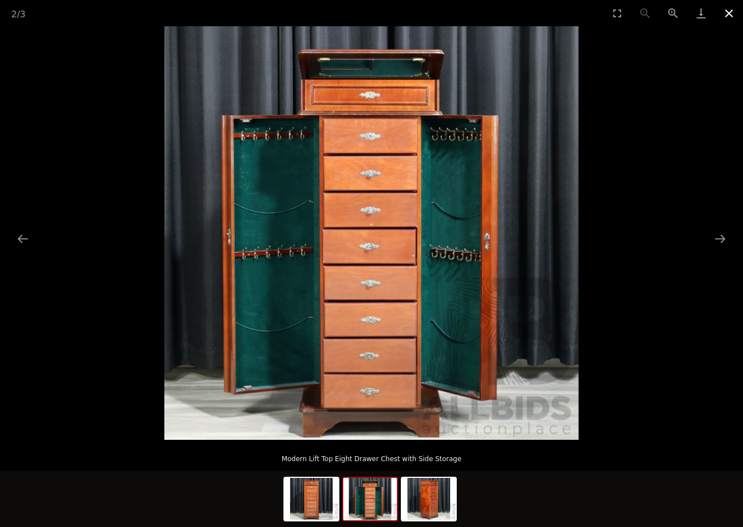
click at [729, 12] on button "Close gallery" at bounding box center [729, 13] width 28 height 26
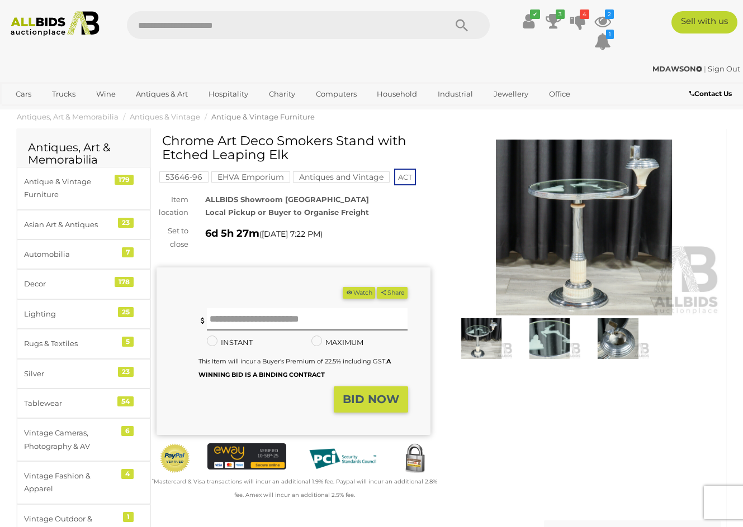
click at [616, 223] on img at bounding box center [584, 228] width 274 height 176
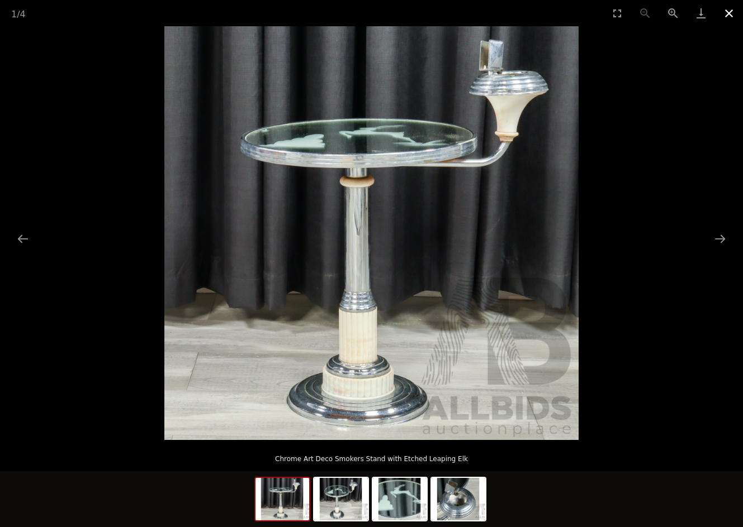
click at [726, 13] on button "Close gallery" at bounding box center [729, 13] width 28 height 26
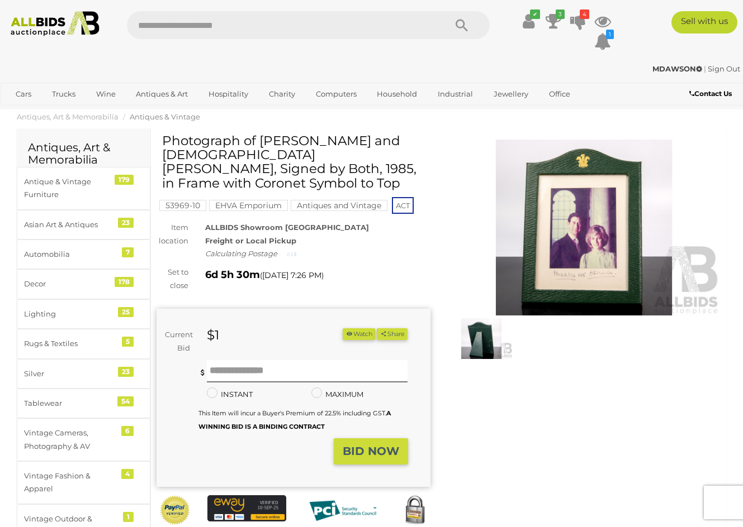
click at [566, 253] on img at bounding box center [584, 228] width 274 height 176
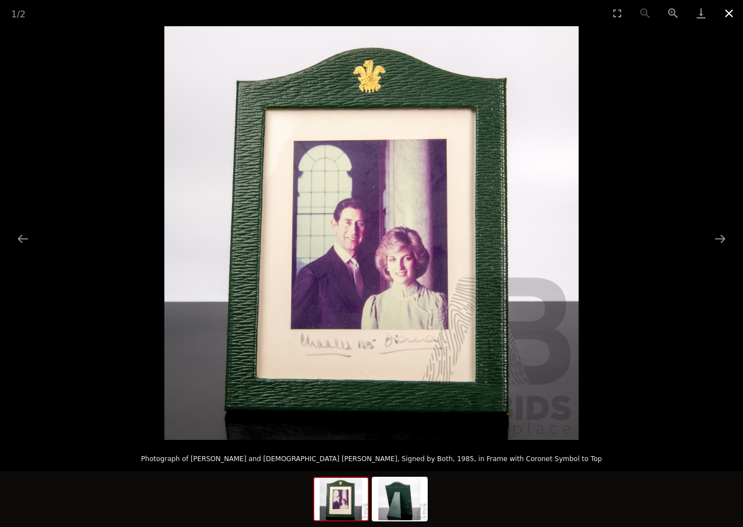
click at [728, 13] on button "Close gallery" at bounding box center [729, 13] width 28 height 26
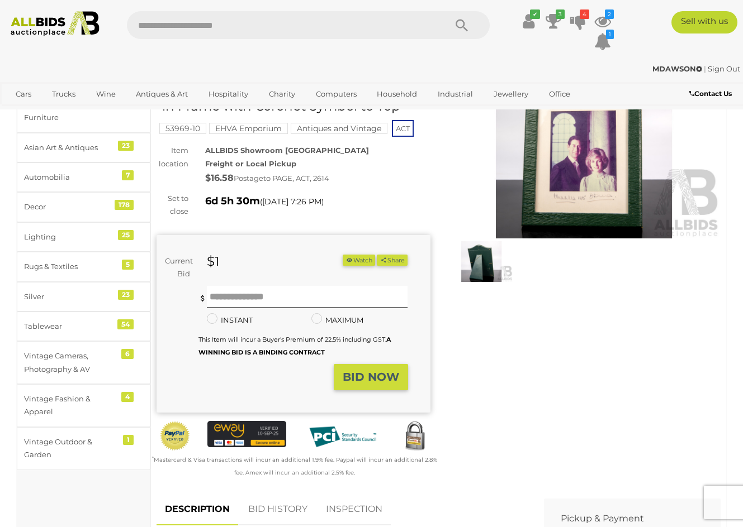
scroll to position [94, 0]
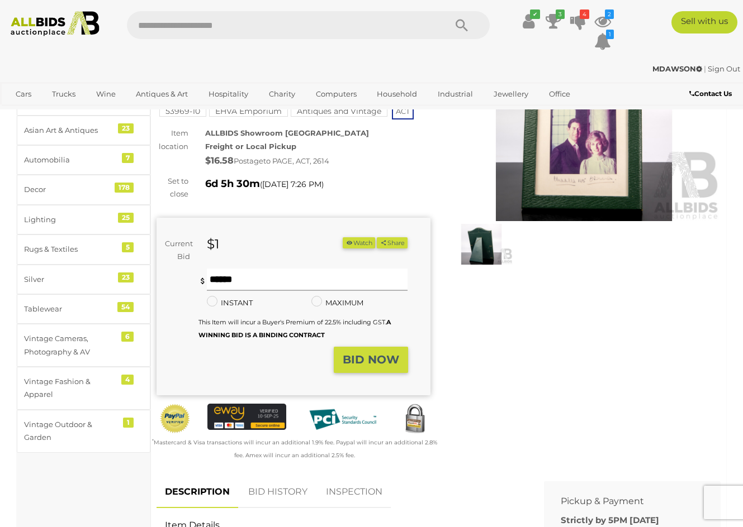
click at [239, 269] on input "text" at bounding box center [307, 280] width 201 height 22
type input "*"
click at [370, 353] on strong "BID NOW" at bounding box center [370, 359] width 56 height 13
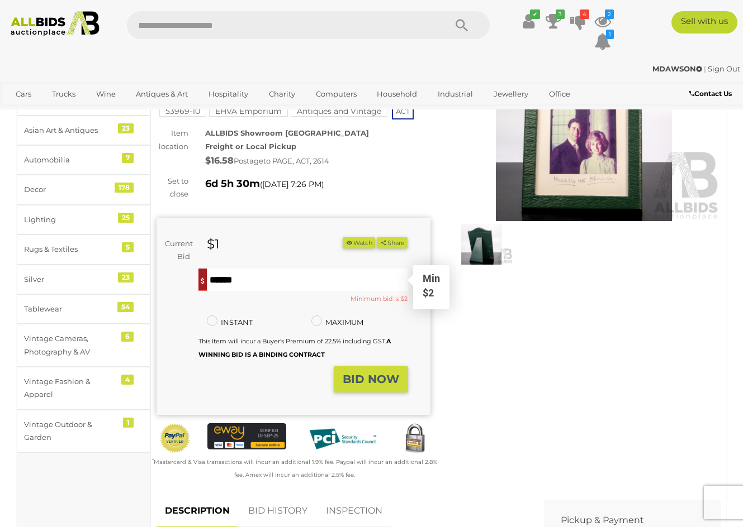
click at [232, 269] on input "*" at bounding box center [307, 280] width 201 height 22
type input "*"
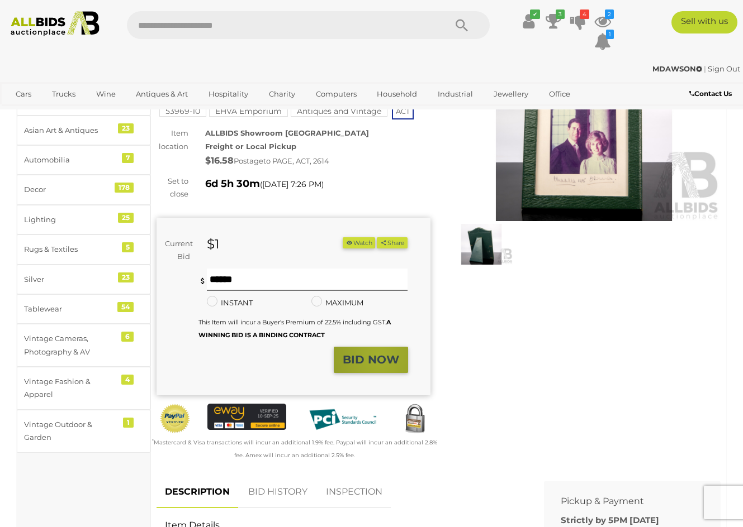
click at [380, 353] on strong "BID NOW" at bounding box center [370, 359] width 56 height 13
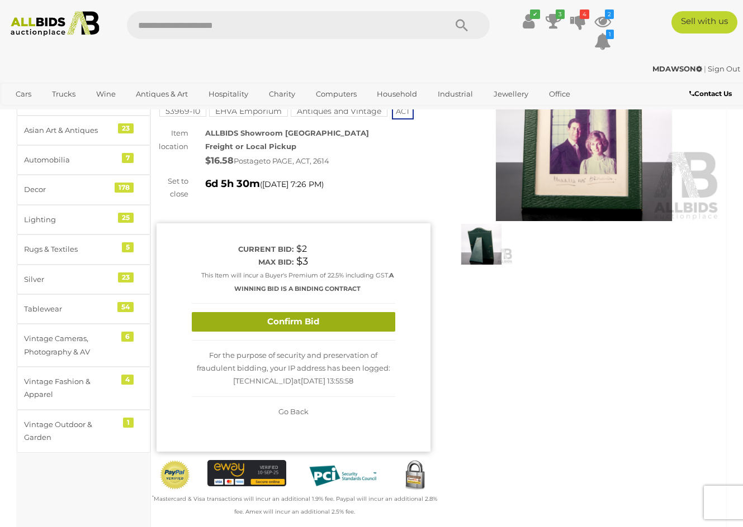
click at [324, 312] on button "Confirm Bid" at bounding box center [293, 322] width 203 height 20
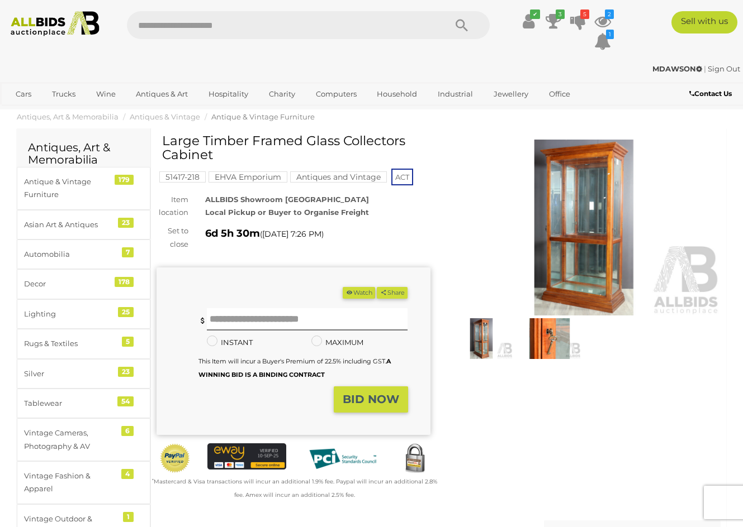
click at [590, 232] on img at bounding box center [584, 228] width 274 height 176
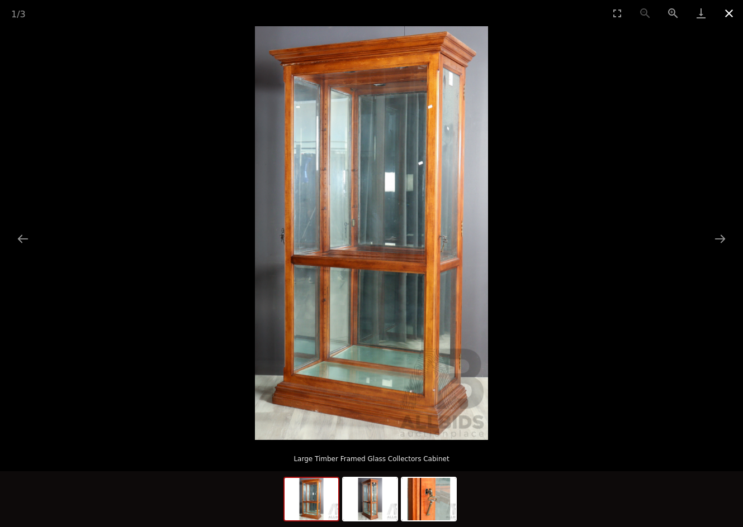
click at [731, 13] on button "Close gallery" at bounding box center [729, 13] width 28 height 26
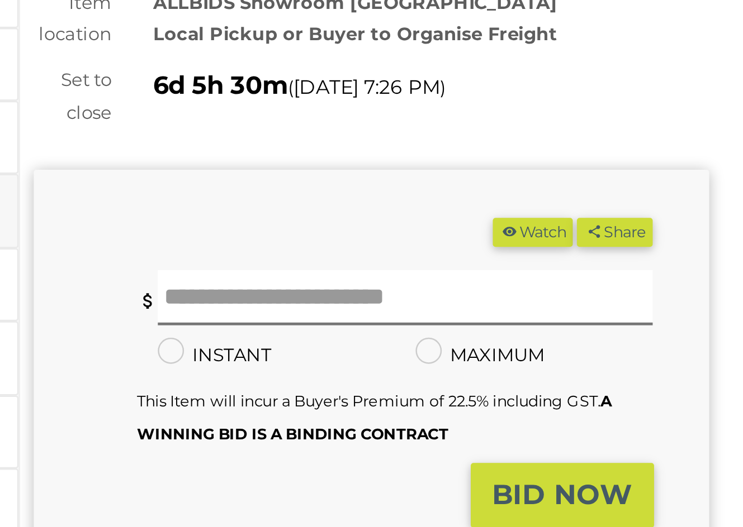
scroll to position [65, 0]
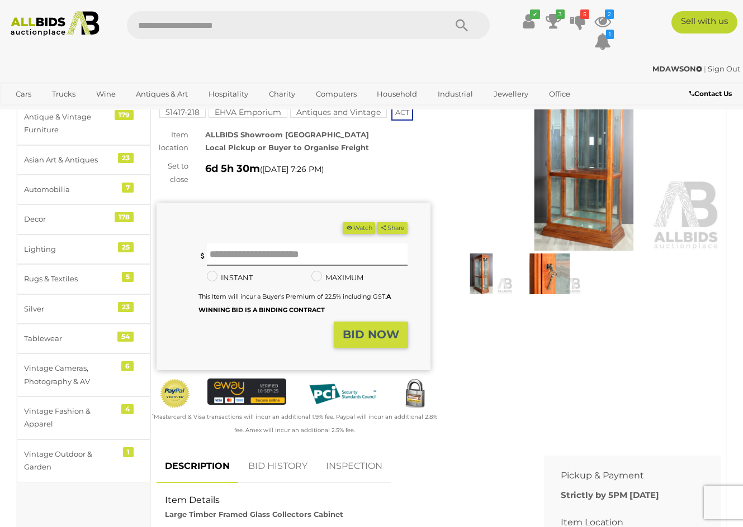
click at [479, 275] on img at bounding box center [481, 274] width 63 height 40
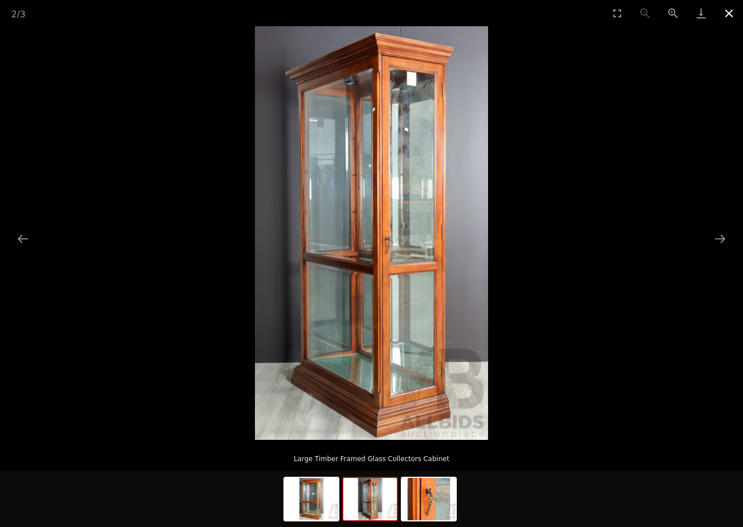
click at [728, 12] on button "Close gallery" at bounding box center [729, 13] width 28 height 26
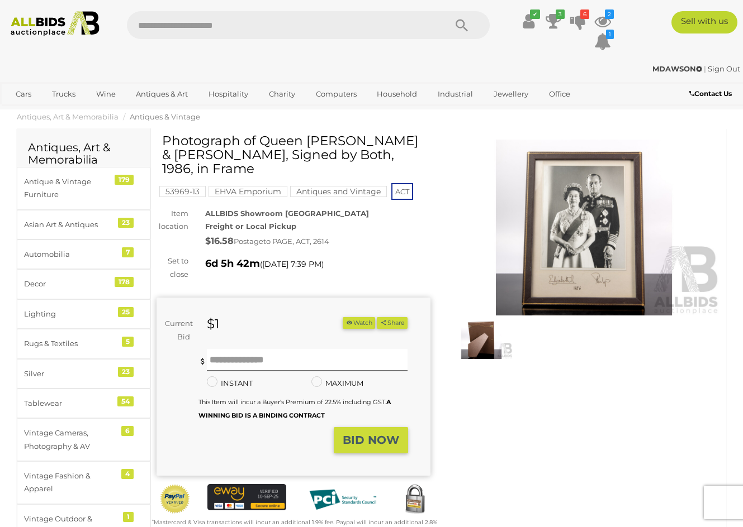
click at [594, 225] on img at bounding box center [584, 228] width 274 height 176
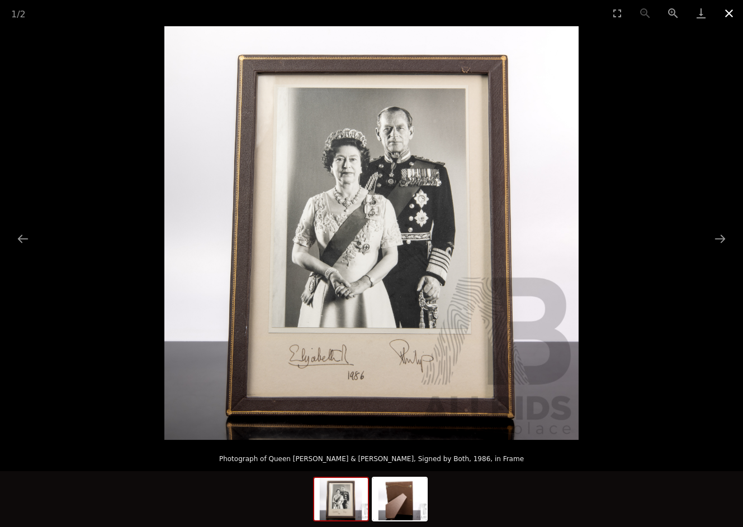
click at [728, 16] on button "Close gallery" at bounding box center [729, 13] width 28 height 26
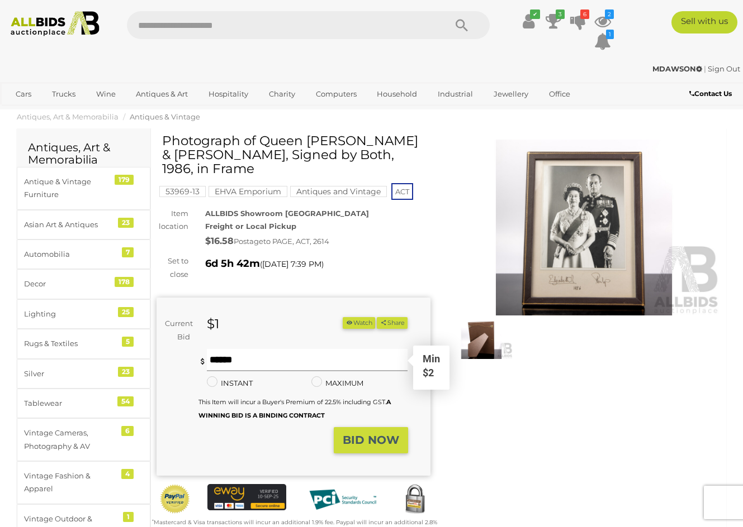
click at [238, 359] on input "text" at bounding box center [307, 360] width 201 height 22
type input "*"
click at [356, 440] on strong "BID NOW" at bounding box center [370, 440] width 56 height 13
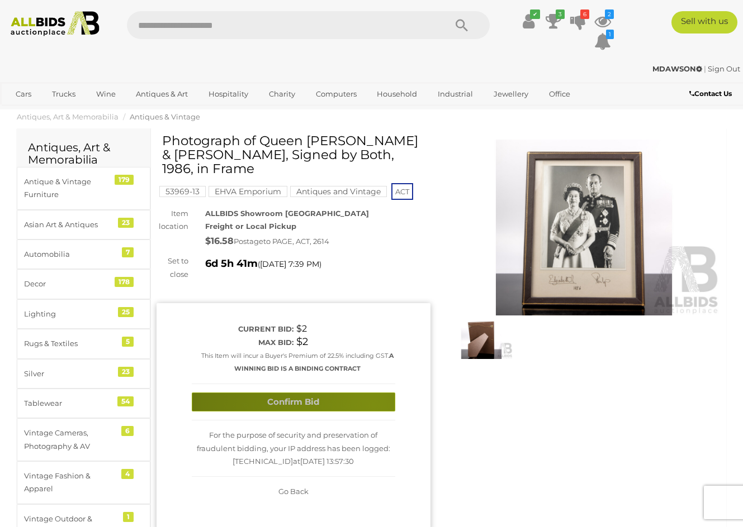
click at [373, 402] on button "Confirm Bid" at bounding box center [293, 403] width 203 height 20
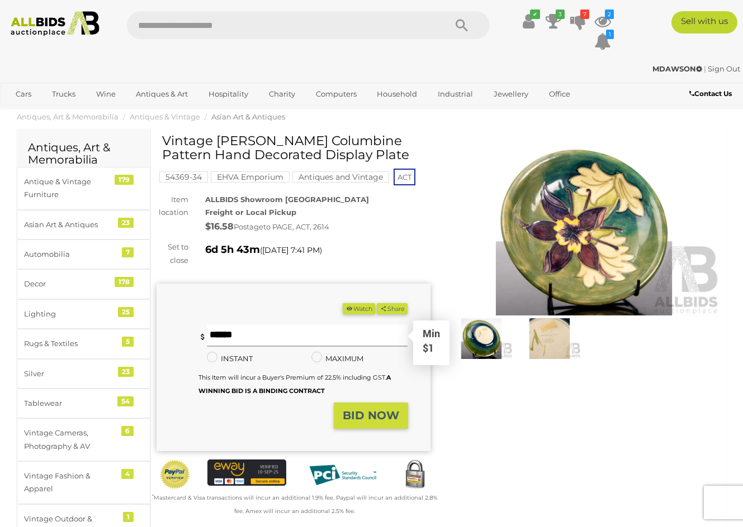
click at [261, 329] on input "text" at bounding box center [307, 336] width 201 height 22
type input "*"
click at [353, 416] on strong "BID NOW" at bounding box center [370, 415] width 56 height 13
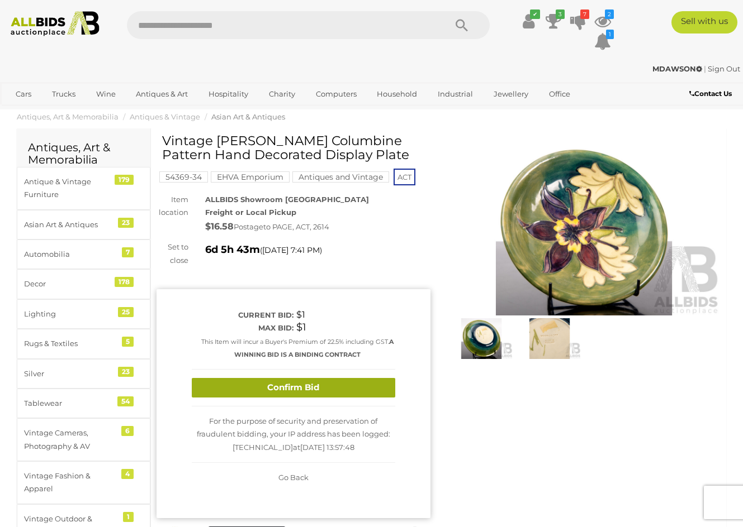
click at [323, 378] on button "Confirm Bid" at bounding box center [293, 388] width 203 height 20
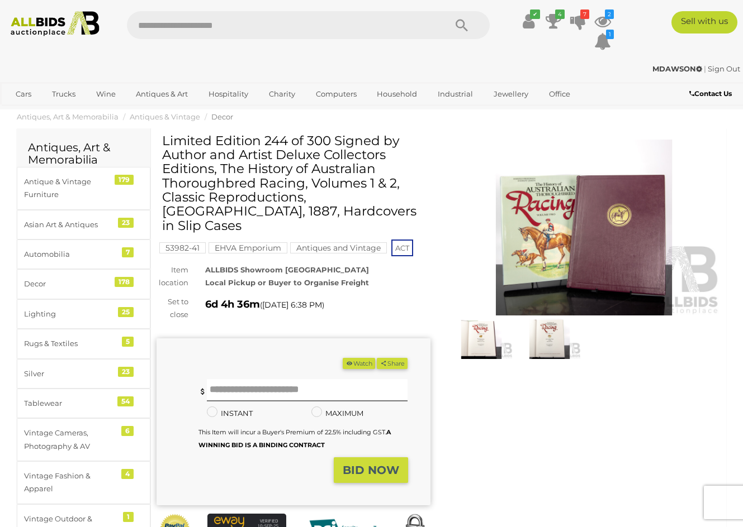
click at [618, 247] on img at bounding box center [584, 228] width 274 height 176
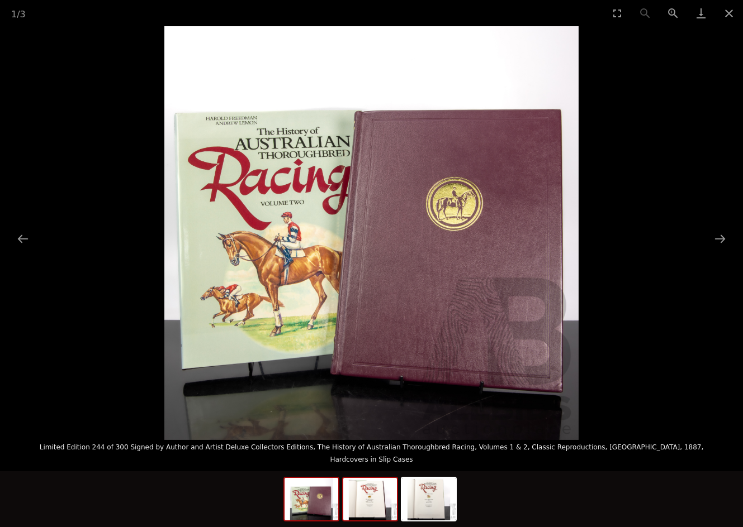
drag, startPoint x: 355, startPoint y: 503, endPoint x: 387, endPoint y: 506, distance: 31.4
click at [356, 503] on img at bounding box center [370, 499] width 54 height 42
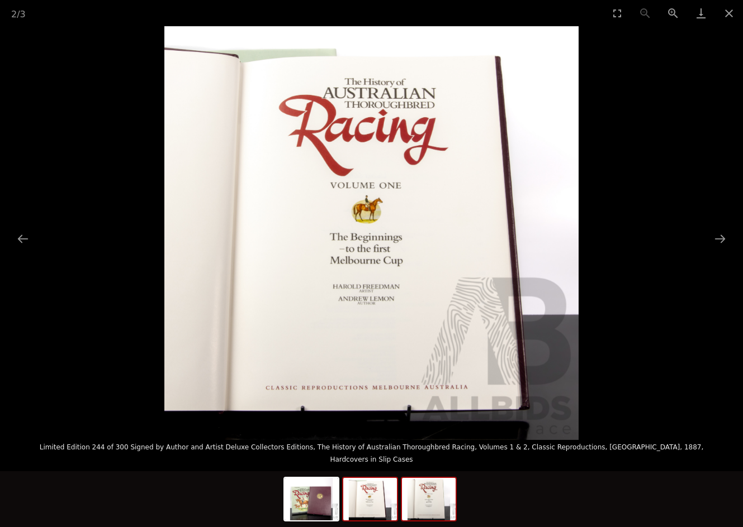
click at [421, 513] on img at bounding box center [429, 499] width 54 height 42
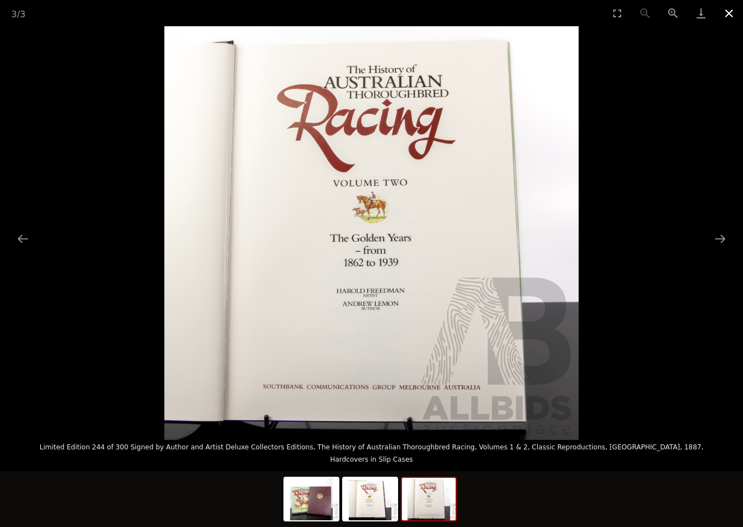
click at [729, 13] on button "Close gallery" at bounding box center [729, 13] width 28 height 26
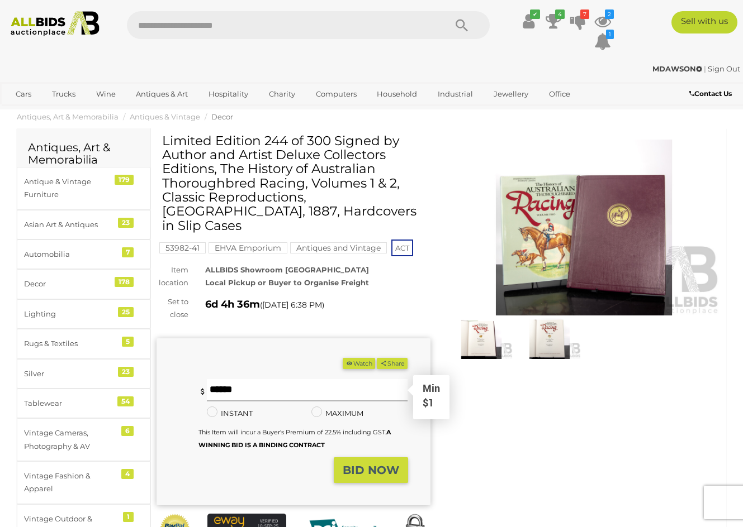
click at [291, 379] on input "text" at bounding box center [307, 390] width 201 height 22
type input "*"
click at [375, 464] on strong "BID NOW" at bounding box center [370, 470] width 56 height 13
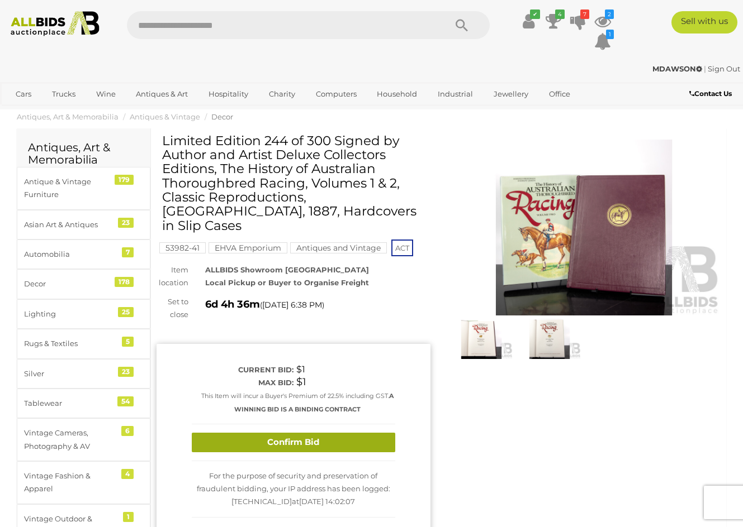
click at [340, 433] on button "Confirm Bid" at bounding box center [293, 443] width 203 height 20
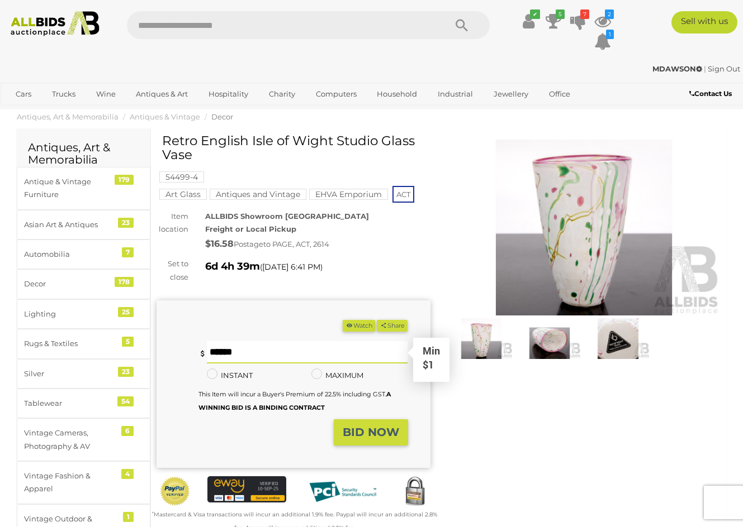
click at [303, 345] on input "text" at bounding box center [307, 352] width 201 height 22
type input "*"
click at [373, 427] on strong "BID NOW" at bounding box center [370, 432] width 56 height 13
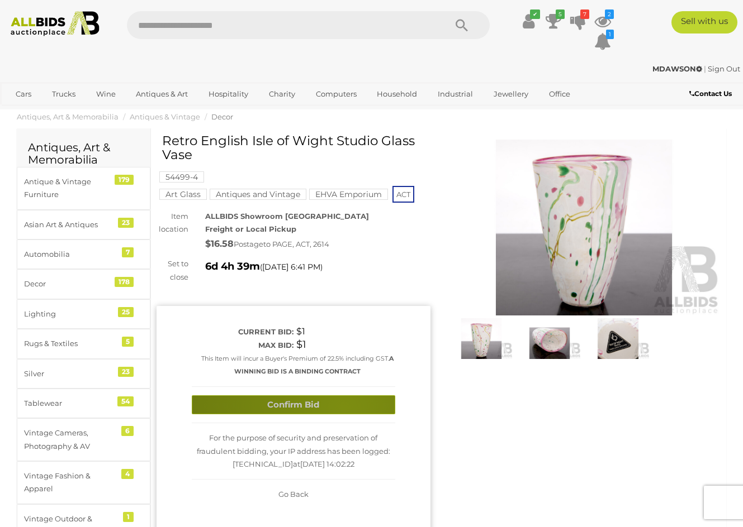
click at [344, 404] on button "Confirm Bid" at bounding box center [293, 406] width 203 height 20
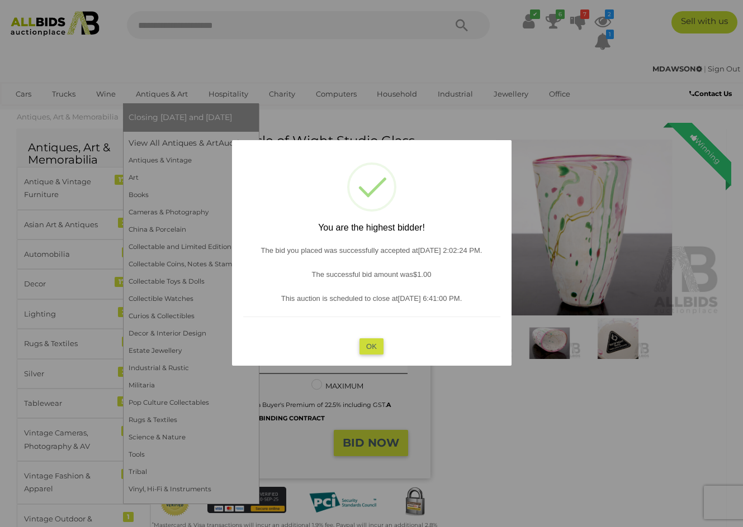
drag, startPoint x: 369, startPoint y: 349, endPoint x: 163, endPoint y: 99, distance: 324.6
click at [369, 349] on button "OK" at bounding box center [371, 347] width 24 height 16
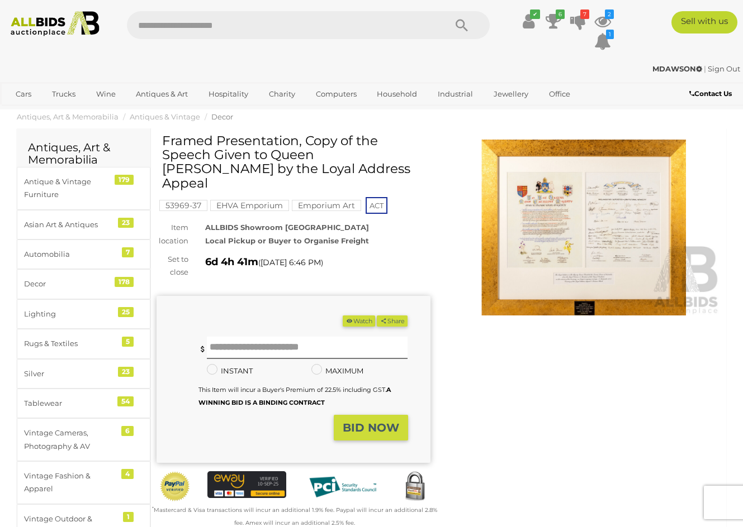
click at [606, 232] on img at bounding box center [584, 228] width 274 height 176
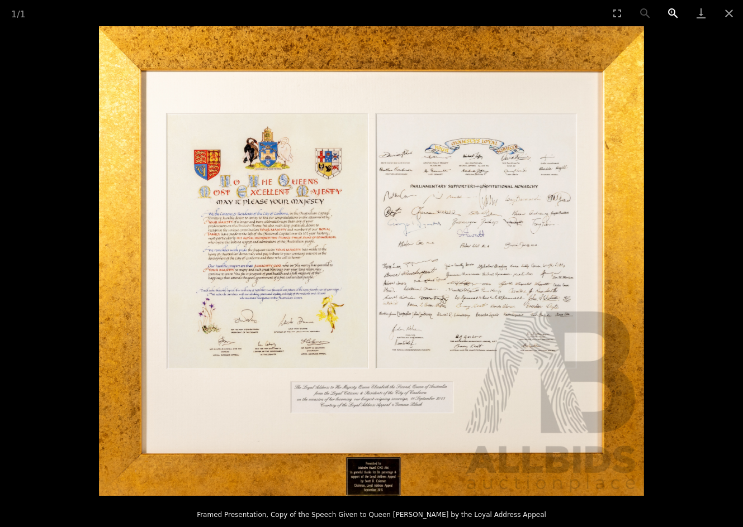
click at [672, 12] on button "Zoom in" at bounding box center [673, 13] width 28 height 26
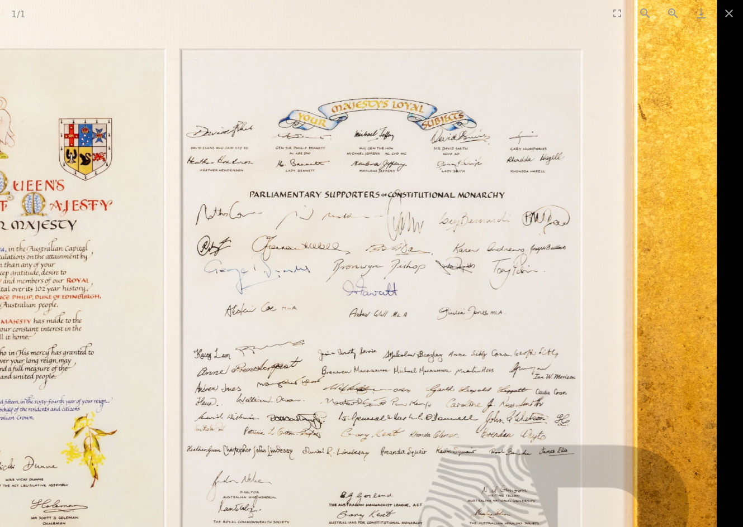
drag, startPoint x: 524, startPoint y: 208, endPoint x: 194, endPoint y: 292, distance: 340.8
click at [194, 292] on img at bounding box center [171, 344] width 1089 height 940
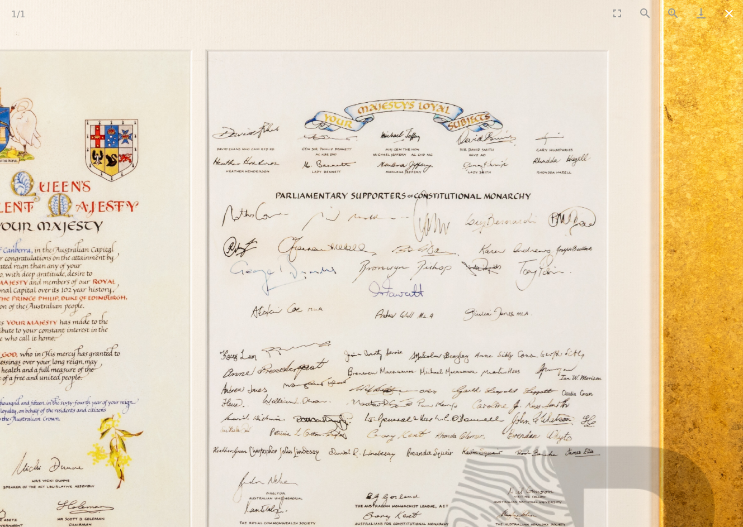
click at [729, 13] on button "Close gallery" at bounding box center [729, 13] width 28 height 26
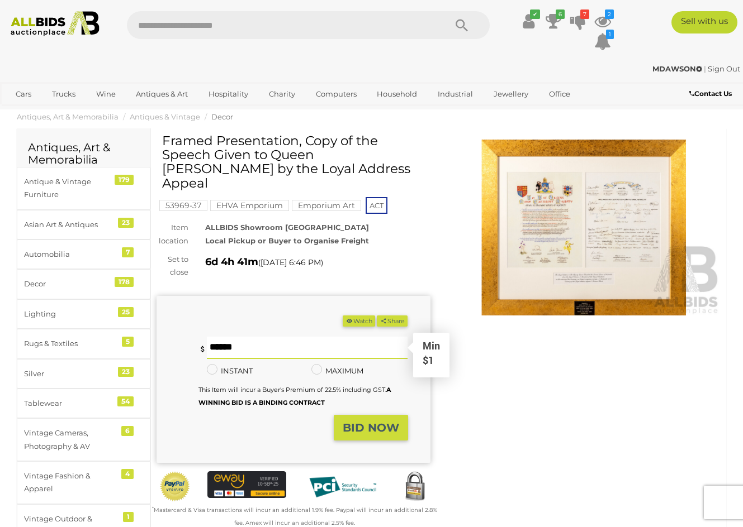
click at [258, 337] on input "text" at bounding box center [307, 348] width 201 height 22
type input "*"
click at [377, 421] on strong "BID NOW" at bounding box center [370, 427] width 56 height 13
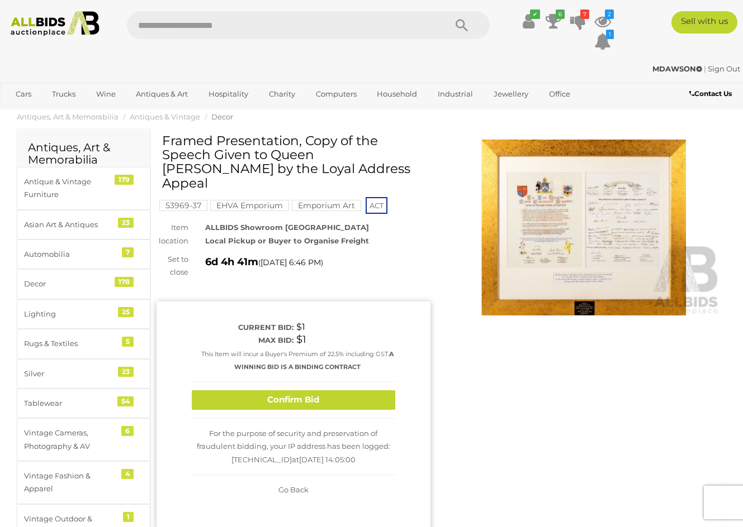
drag, startPoint x: 336, startPoint y: 386, endPoint x: 324, endPoint y: 351, distance: 36.8
click at [336, 391] on button "Confirm Bid" at bounding box center [293, 401] width 203 height 20
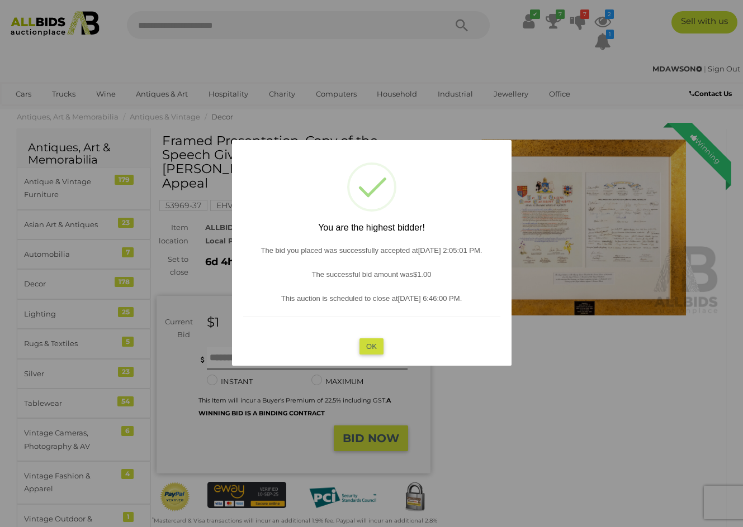
drag, startPoint x: 373, startPoint y: 346, endPoint x: 215, endPoint y: 161, distance: 243.7
click at [373, 346] on button "OK" at bounding box center [371, 347] width 24 height 16
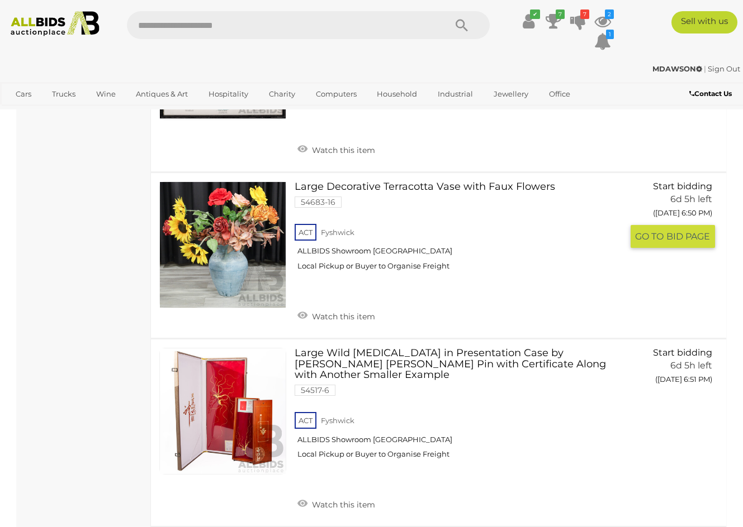
scroll to position [5999, 0]
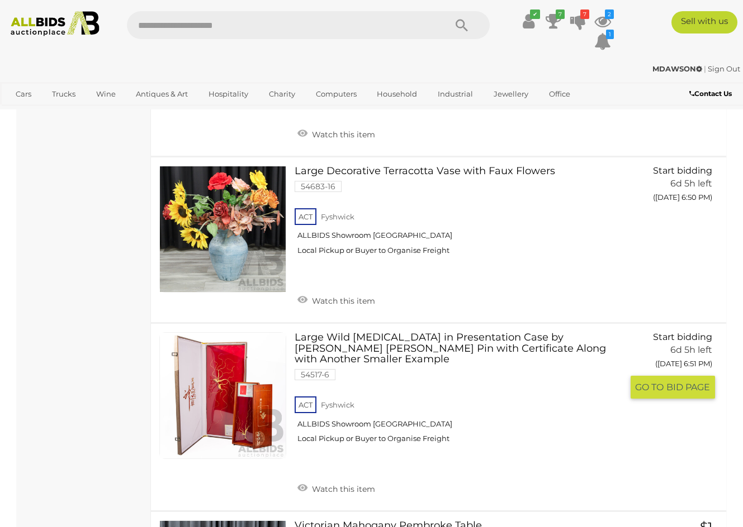
click at [243, 332] on link at bounding box center [222, 395] width 127 height 127
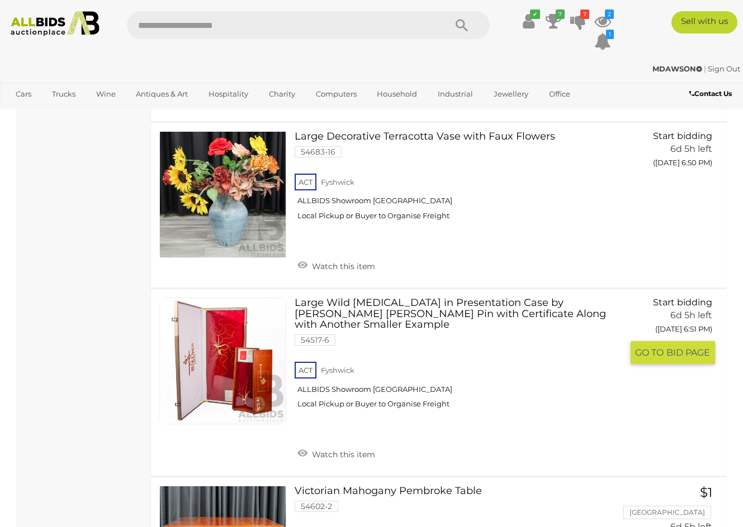
scroll to position [6046, 0]
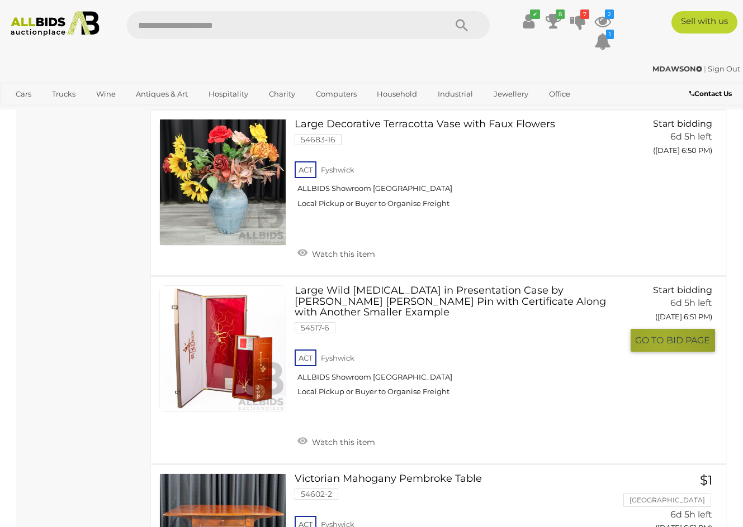
click at [662, 335] on span "GO TO" at bounding box center [650, 341] width 31 height 12
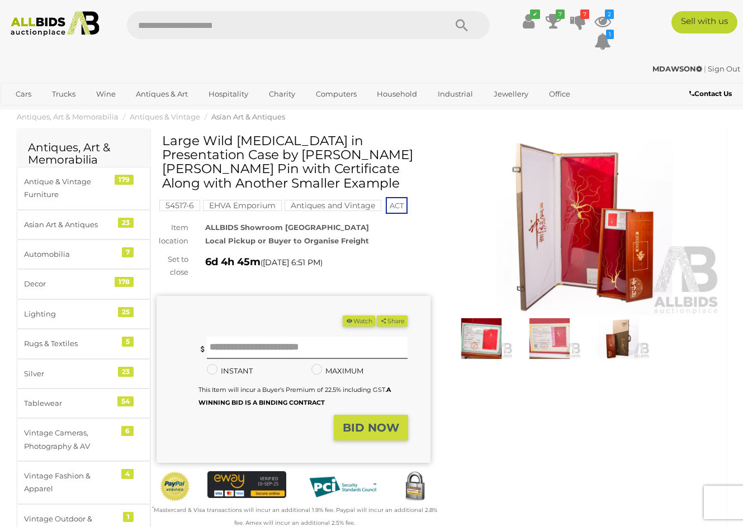
click at [562, 236] on img at bounding box center [584, 228] width 274 height 176
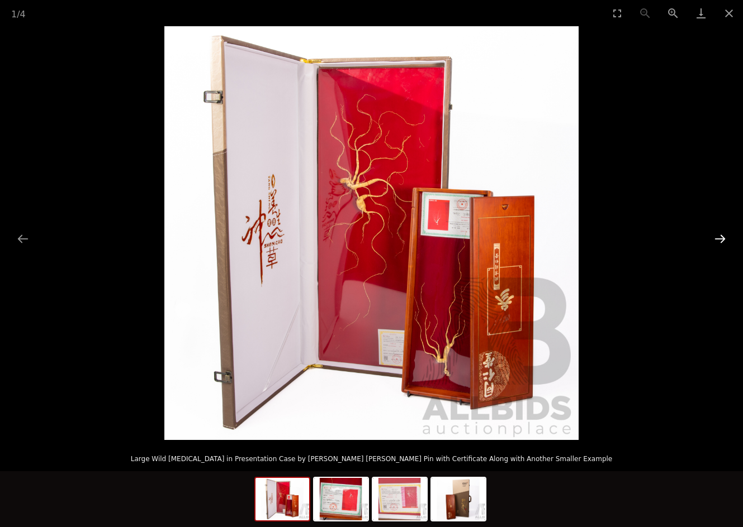
click at [720, 239] on button "Next slide" at bounding box center [719, 239] width 23 height 22
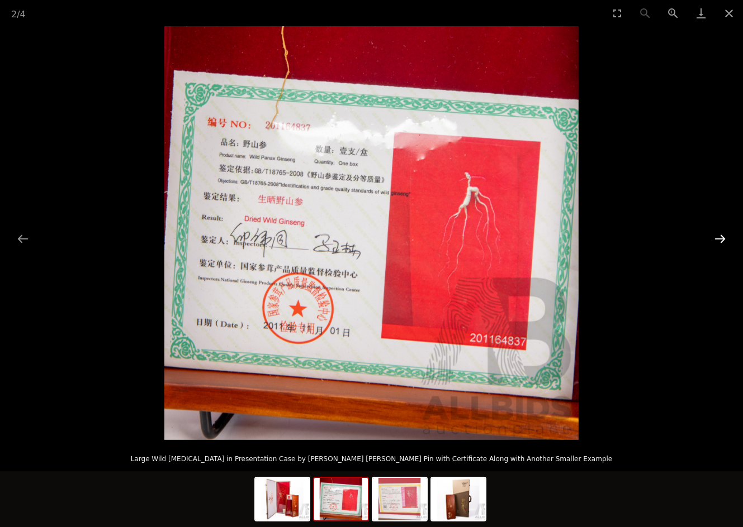
click at [720, 236] on button "Next slide" at bounding box center [719, 239] width 23 height 22
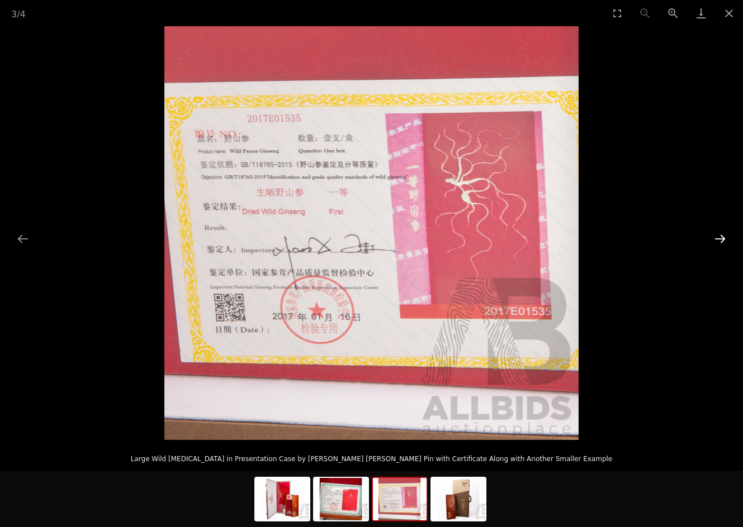
click at [720, 236] on button "Next slide" at bounding box center [719, 239] width 23 height 22
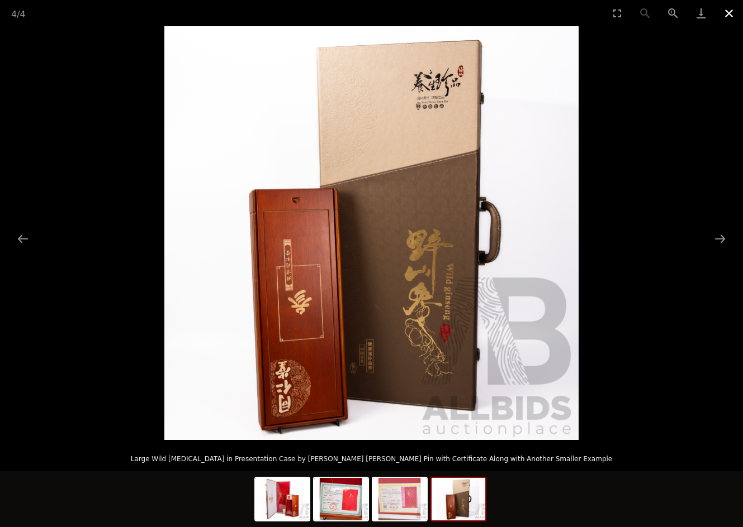
click at [728, 13] on button "Close gallery" at bounding box center [729, 13] width 28 height 26
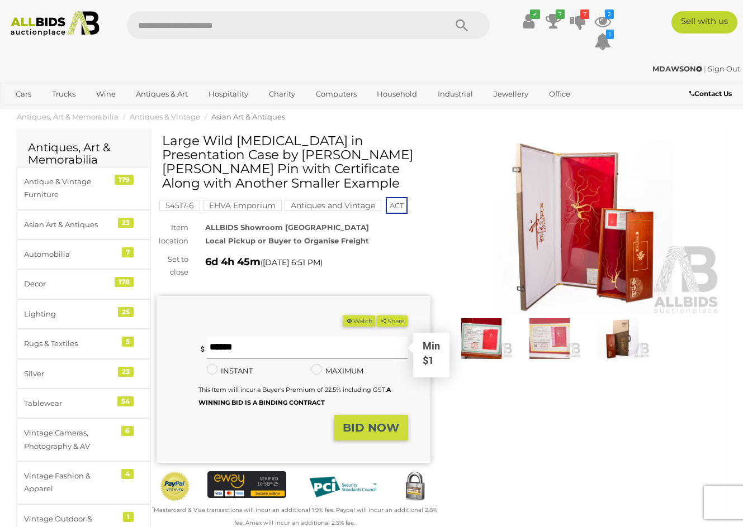
click at [259, 337] on input "text" at bounding box center [307, 348] width 201 height 22
type input "*"
click at [359, 421] on strong "BID NOW" at bounding box center [370, 427] width 56 height 13
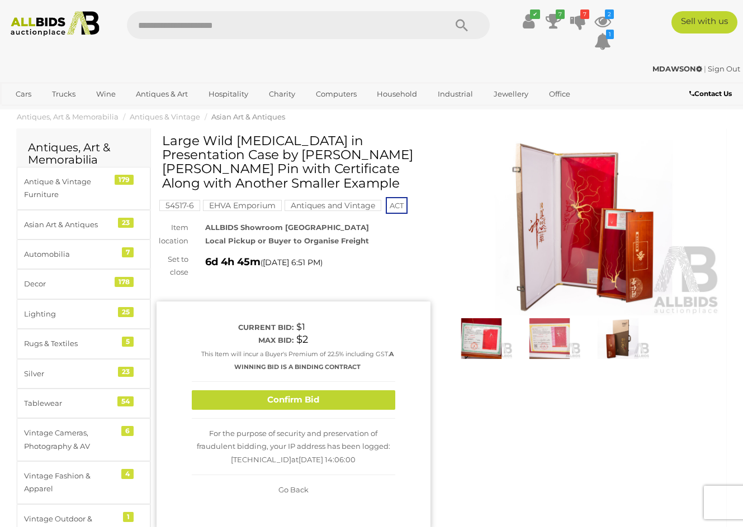
drag, startPoint x: 356, startPoint y: 388, endPoint x: 278, endPoint y: 286, distance: 128.7
click at [356, 391] on button "Confirm Bid" at bounding box center [293, 401] width 203 height 20
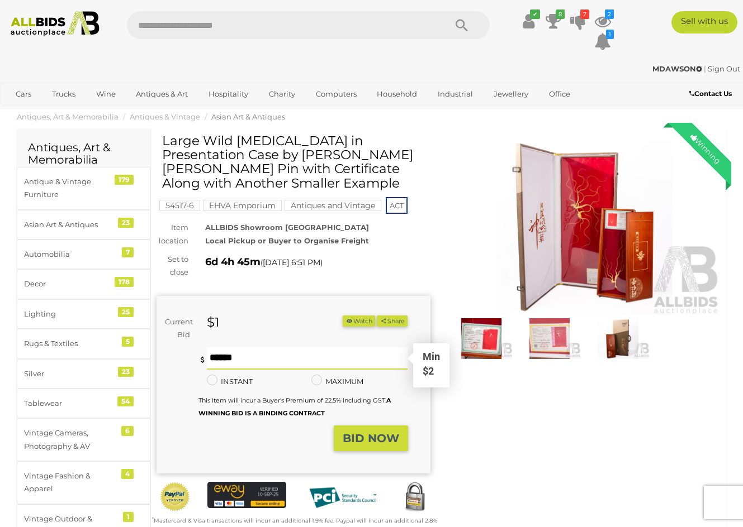
click at [248, 348] on input "text" at bounding box center [307, 359] width 201 height 22
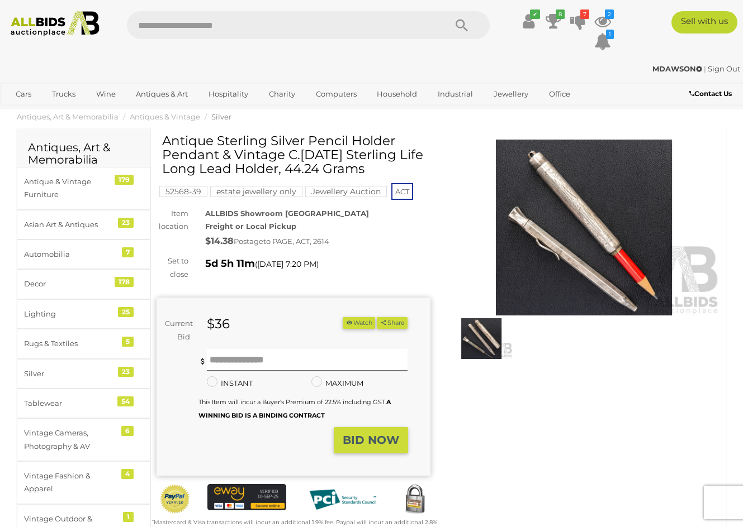
click at [599, 255] on img at bounding box center [584, 228] width 274 height 176
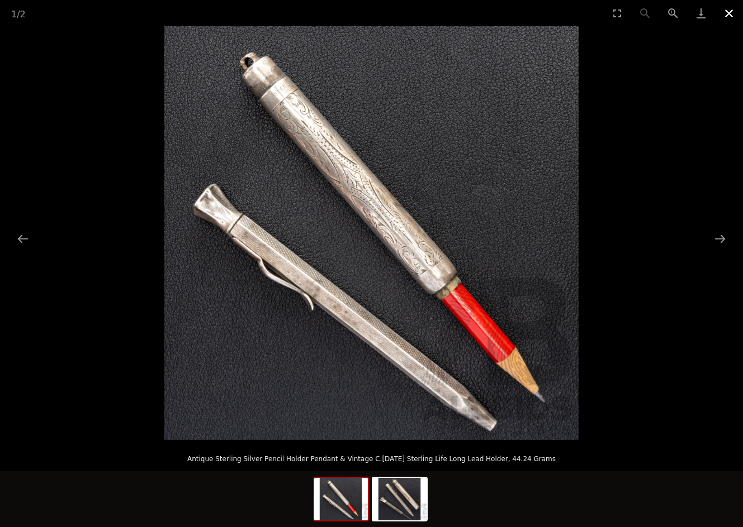
click at [730, 13] on button "Close gallery" at bounding box center [729, 13] width 28 height 26
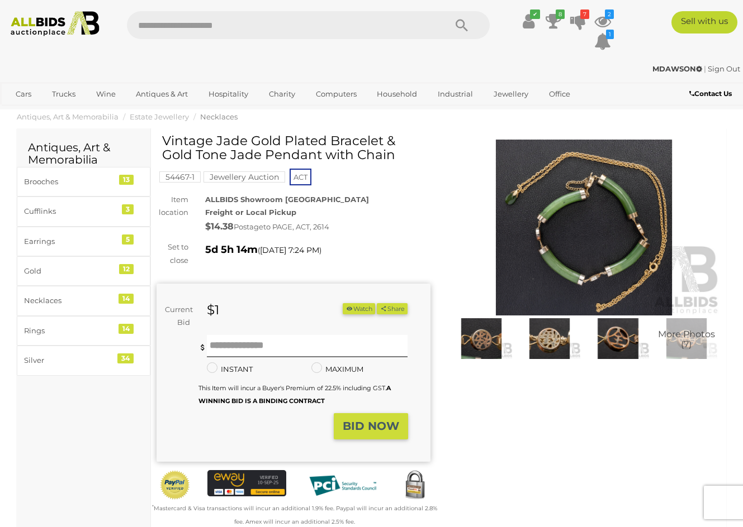
click at [593, 232] on img at bounding box center [584, 228] width 274 height 176
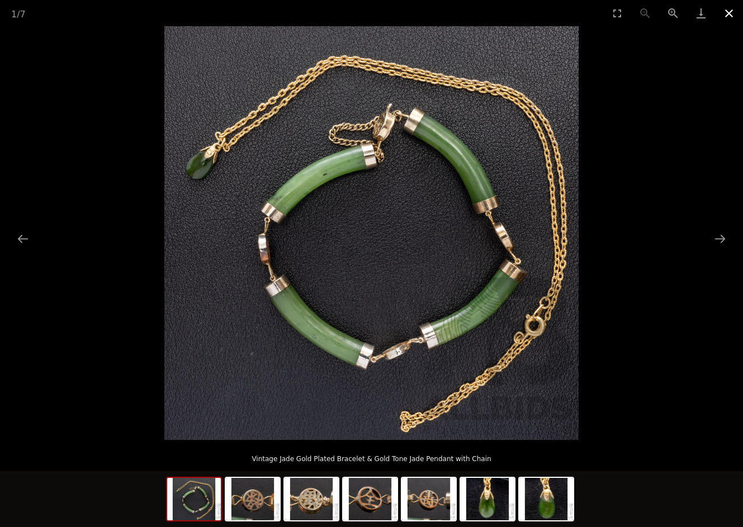
click at [726, 13] on button "Close gallery" at bounding box center [729, 13] width 28 height 26
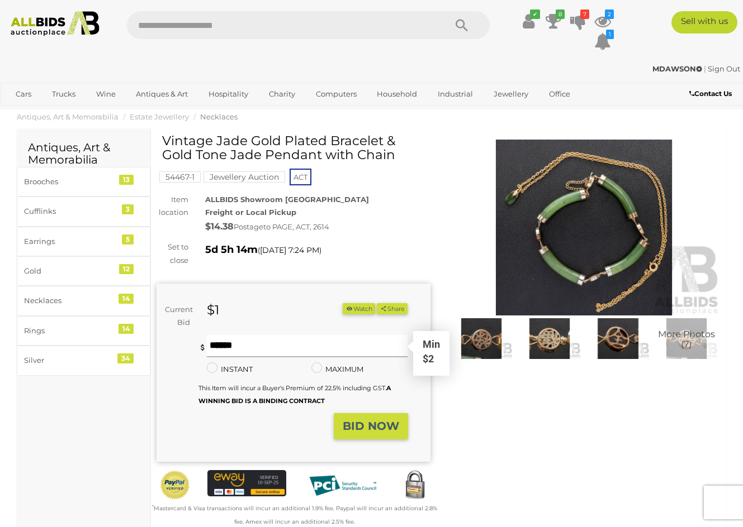
click at [236, 345] on input "text" at bounding box center [307, 346] width 201 height 22
type input "*"
click at [369, 427] on strong "BID NOW" at bounding box center [370, 426] width 56 height 13
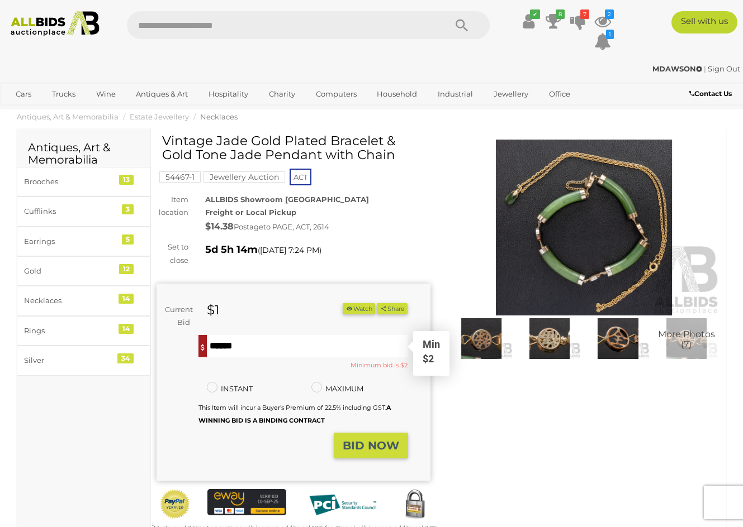
click at [226, 349] on input "*" at bounding box center [307, 346] width 201 height 22
type input "*"
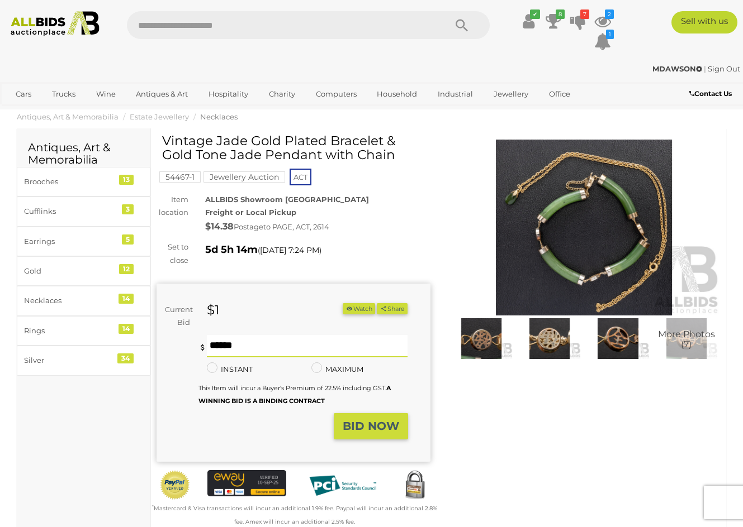
click at [391, 307] on button "Share" at bounding box center [392, 309] width 31 height 12
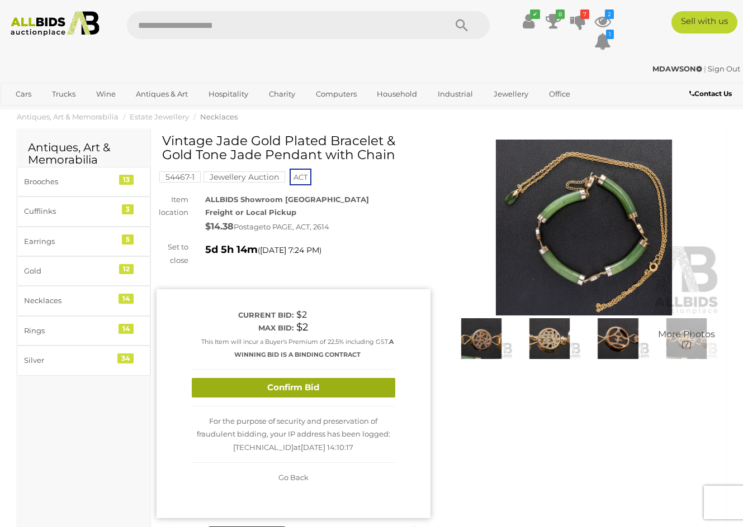
click at [336, 386] on button "Confirm Bid" at bounding box center [293, 388] width 203 height 20
